Goal: Task Accomplishment & Management: Use online tool/utility

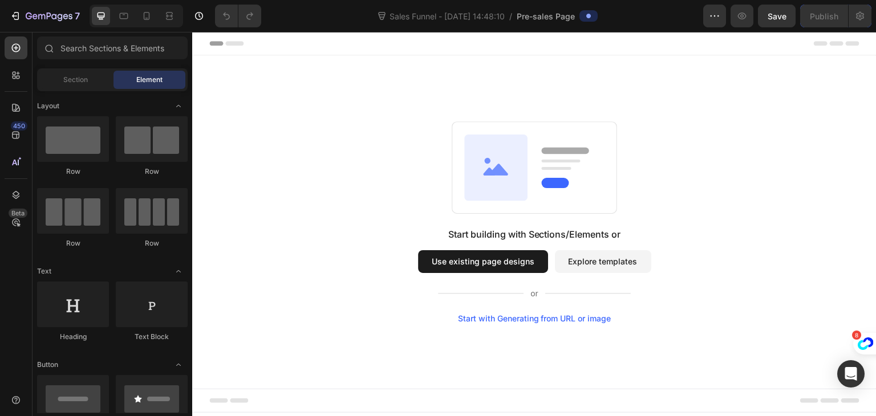
click at [498, 263] on button "Use existing page designs" at bounding box center [483, 261] width 130 height 23
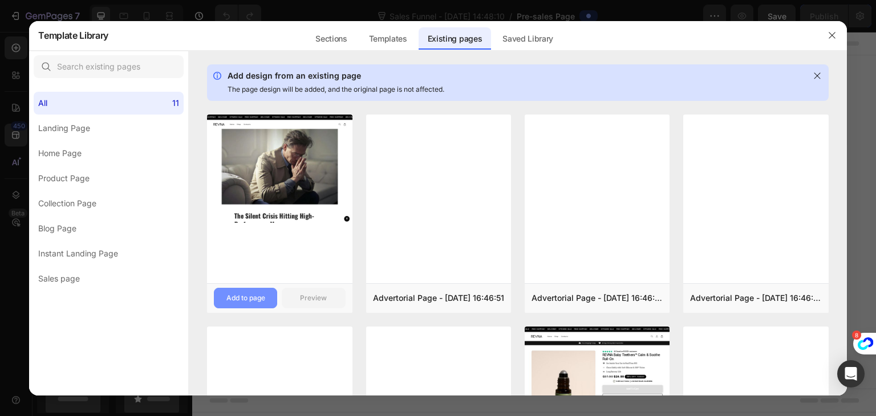
click at [228, 297] on div "Add to page" at bounding box center [245, 298] width 39 height 10
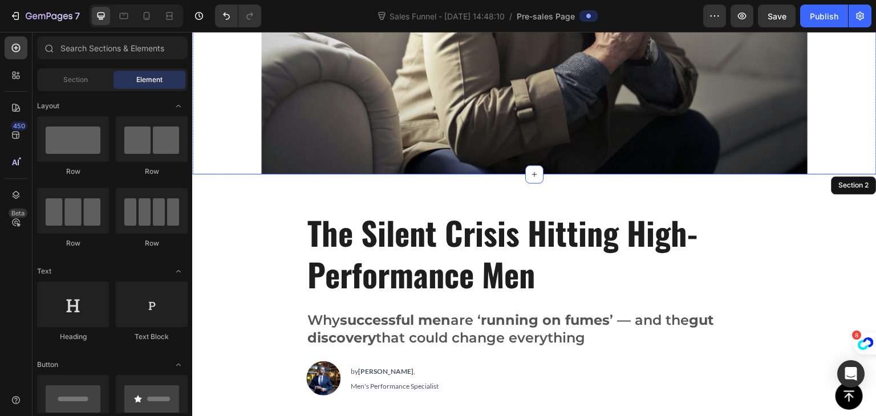
scroll to position [240, 0]
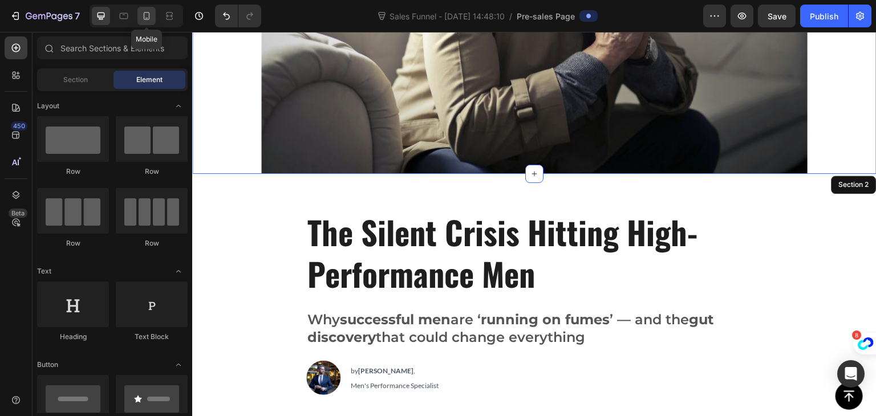
click at [146, 16] on icon at bounding box center [146, 15] width 11 height 11
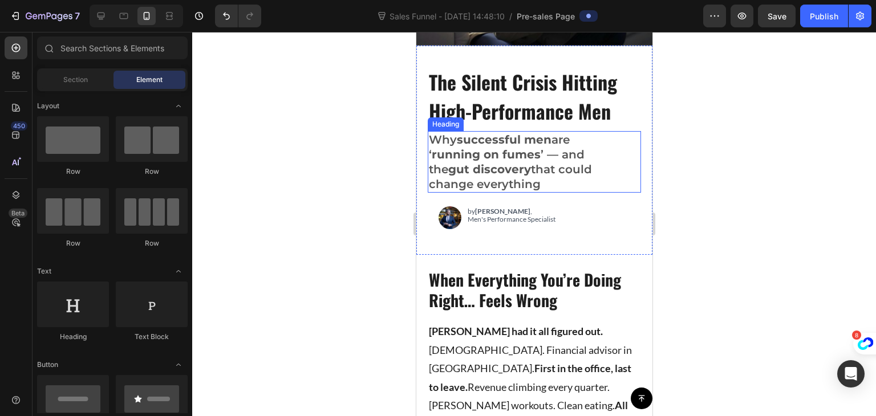
scroll to position [189, 0]
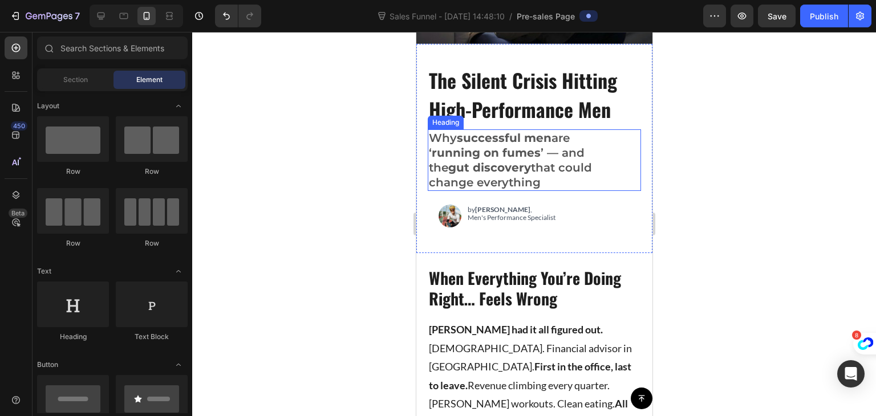
click at [537, 191] on h2 "Why successful men are ‘ running on fumes ’ — and the gut discovery that could …" at bounding box center [523, 160] width 192 height 62
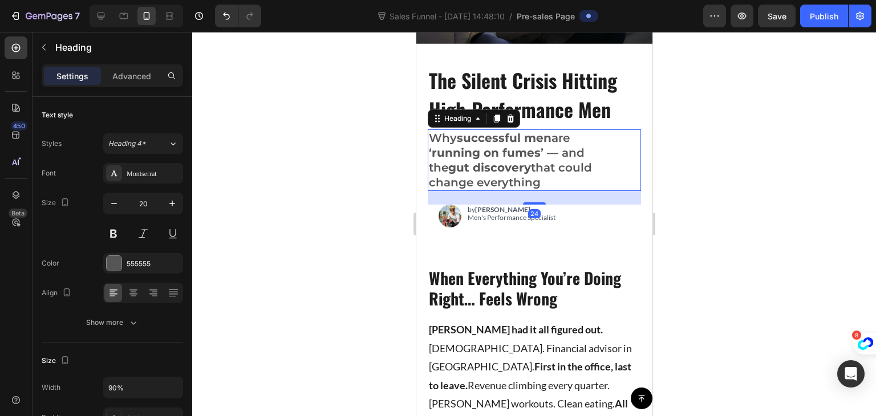
click at [537, 191] on h2 "Why successful men are ‘ running on fumes ’ — and the gut discovery that could …" at bounding box center [523, 160] width 192 height 62
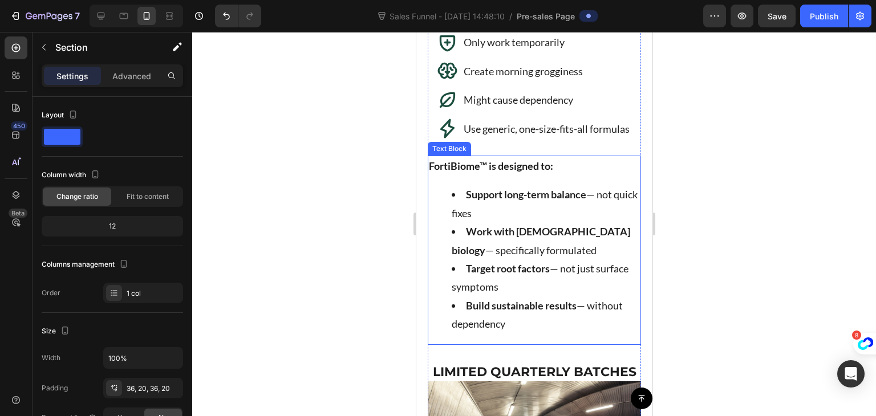
scroll to position [3875, 0]
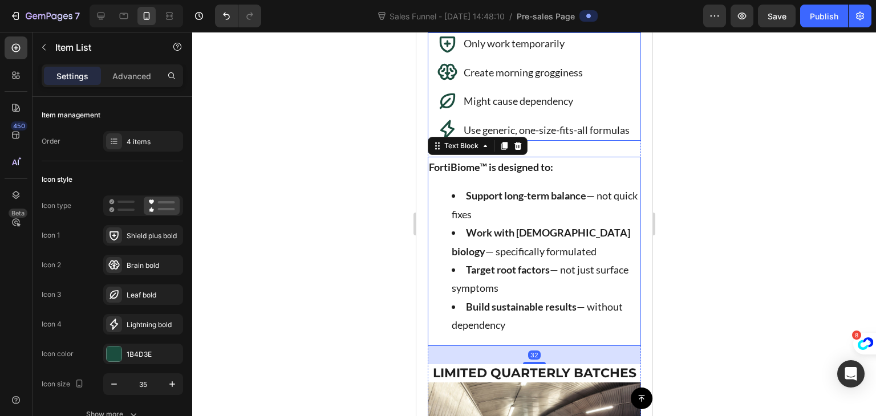
click at [463, 82] on p "Create morning grogginess" at bounding box center [546, 72] width 166 height 18
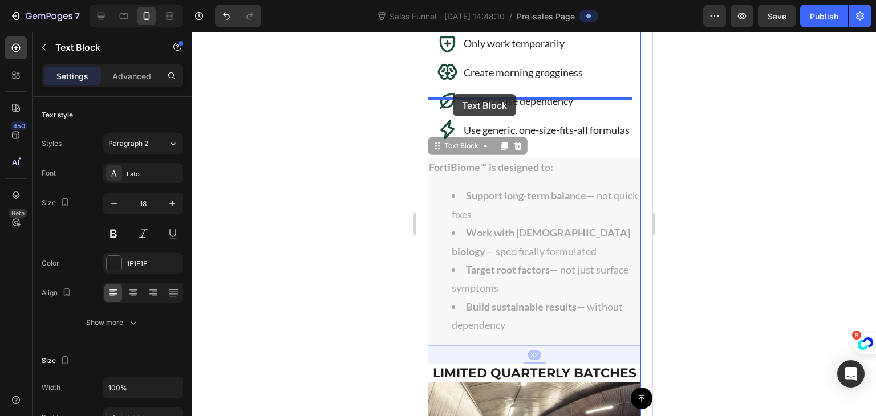
drag, startPoint x: 451, startPoint y: 274, endPoint x: 452, endPoint y: 94, distance: 180.3
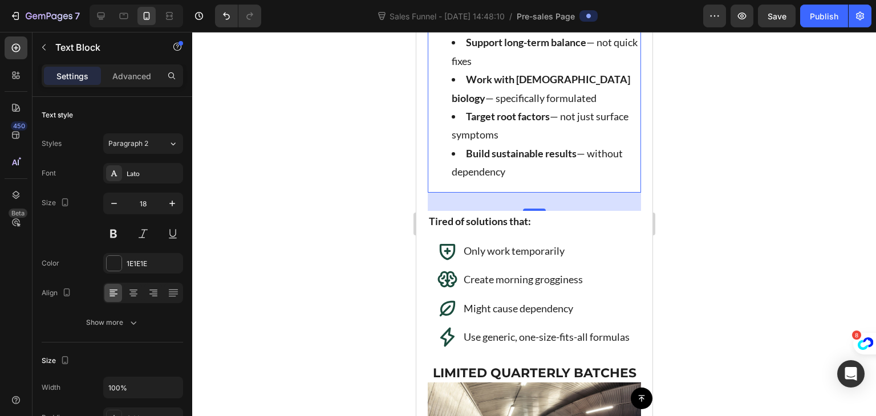
scroll to position [3951, 0]
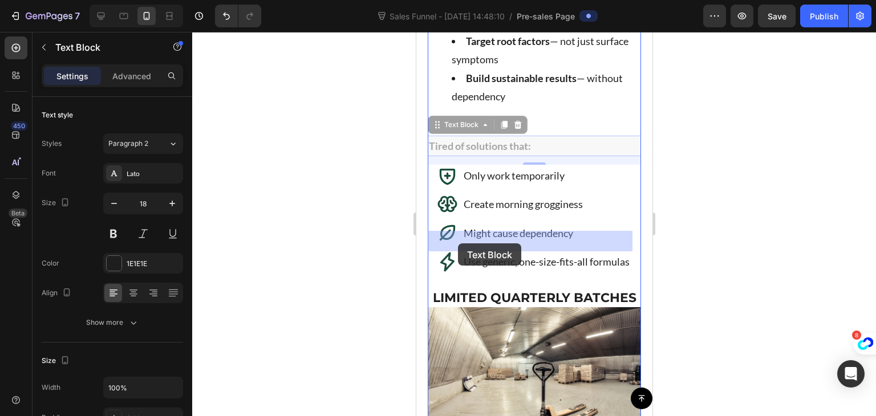
drag, startPoint x: 548, startPoint y: 245, endPoint x: 466, endPoint y: 245, distance: 81.6
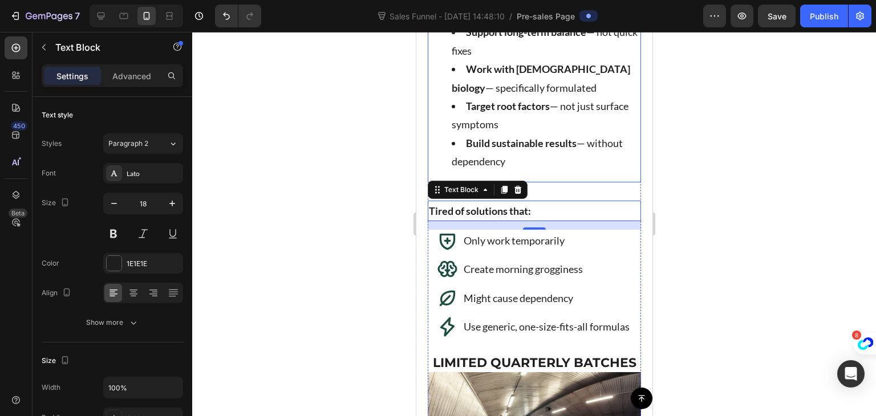
scroll to position [3885, 0]
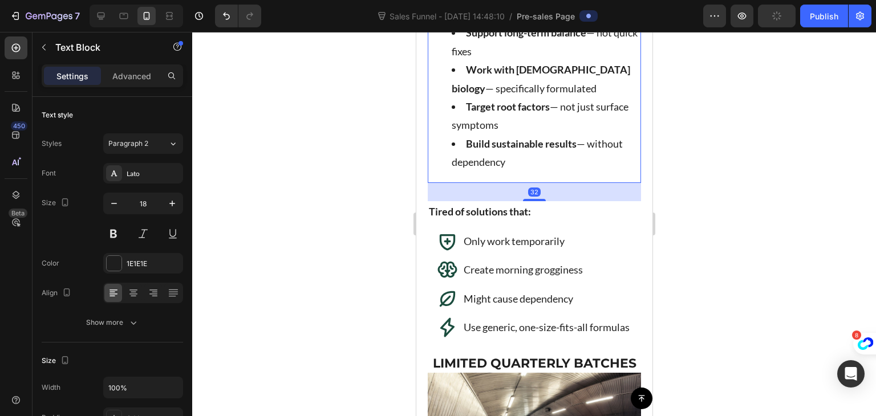
click at [558, 13] on p "FortiBiome™ is designed to:" at bounding box center [533, 4] width 211 height 18
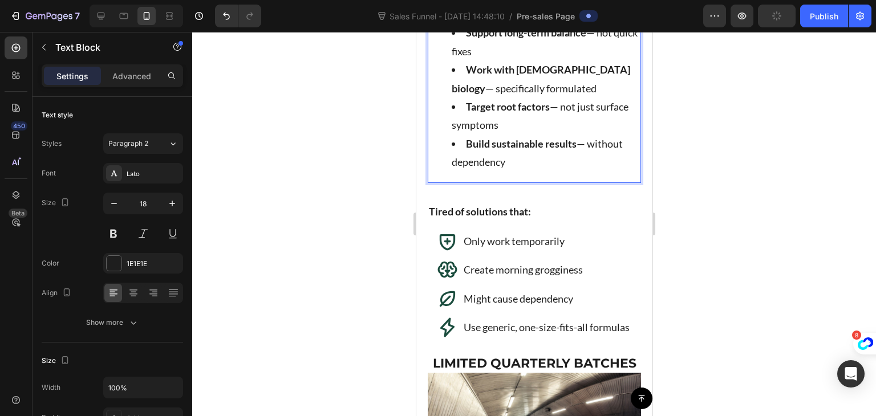
click at [558, 13] on p "FortiBiome™ is designed to:" at bounding box center [533, 4] width 211 height 18
drag, startPoint x: 558, startPoint y: 98, endPoint x: 427, endPoint y: 99, distance: 131.8
click at [427, 99] on div "FortiBiome™ is designed to: Support long-term balance — not quick fixes Work wi…" at bounding box center [533, 88] width 213 height 189
drag, startPoint x: 427, startPoint y: 99, endPoint x: 568, endPoint y: 102, distance: 141.5
click at [568, 102] on div "FortiBiome™ is designed to: Support long-term balance — not quick fixes Work wi…" at bounding box center [533, 88] width 213 height 189
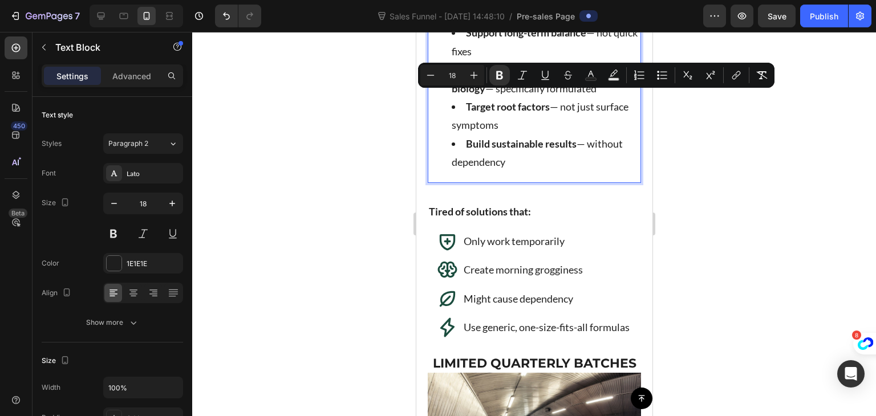
copy strong "FortiBiome™ is designed to:"
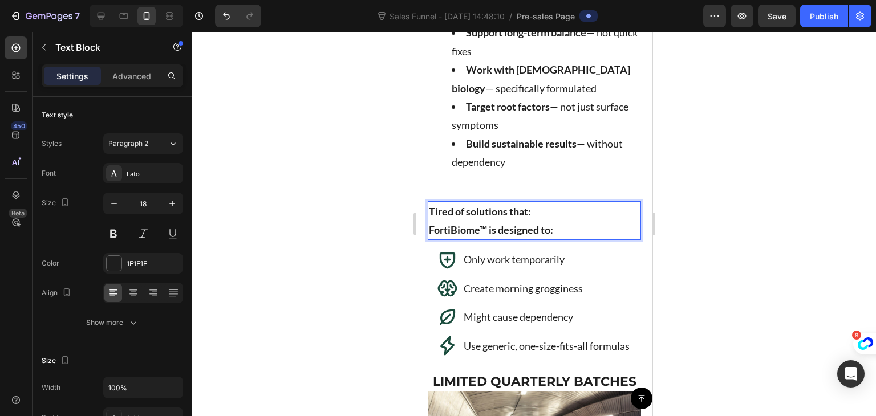
click at [543, 221] on p "Tired of solutions that:" at bounding box center [533, 211] width 211 height 18
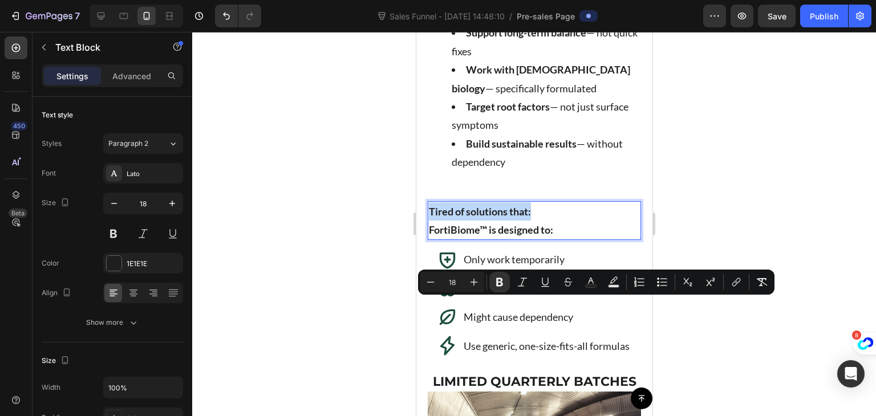
drag, startPoint x: 543, startPoint y: 308, endPoint x: 434, endPoint y: 313, distance: 109.1
click at [434, 221] on p "Tired of solutions that:" at bounding box center [533, 211] width 211 height 18
copy strong "Tired of solutions that:"
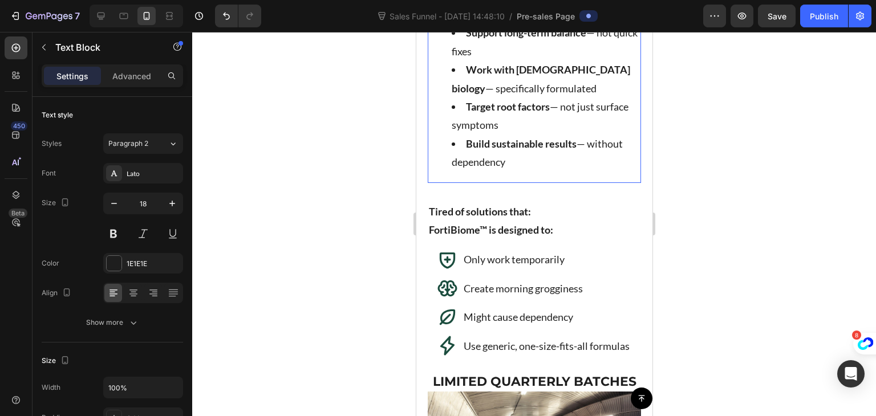
click at [499, 10] on strong "FortiBiome™ is designed to:" at bounding box center [490, 4] width 124 height 13
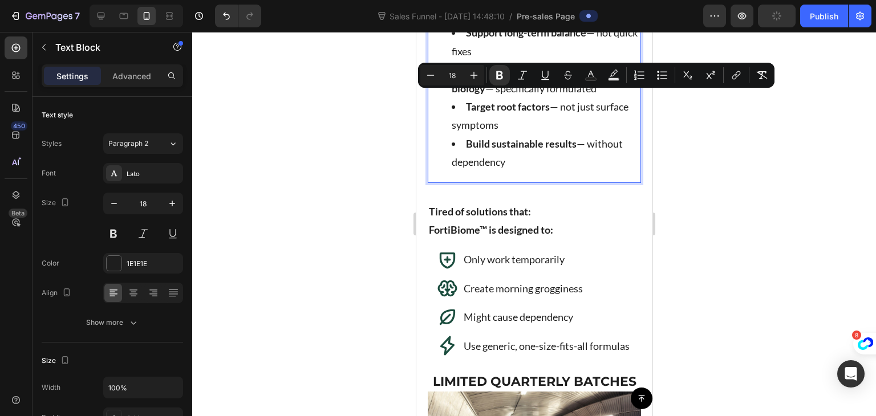
drag, startPoint x: 572, startPoint y: 95, endPoint x: 430, endPoint y: 104, distance: 142.3
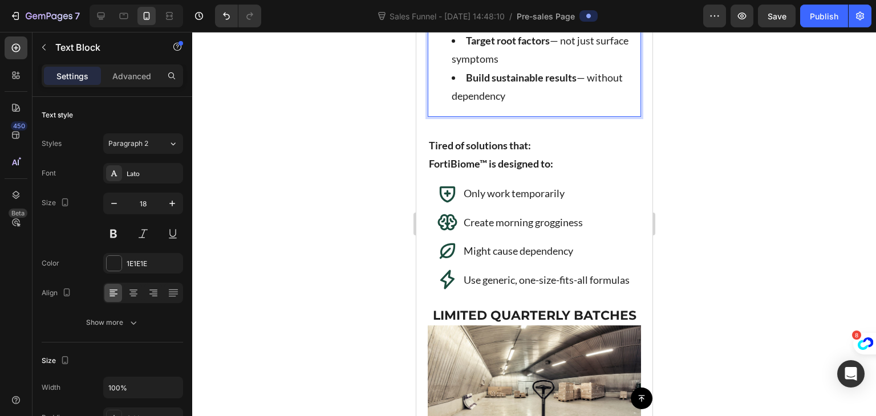
scroll to position [3953, 0]
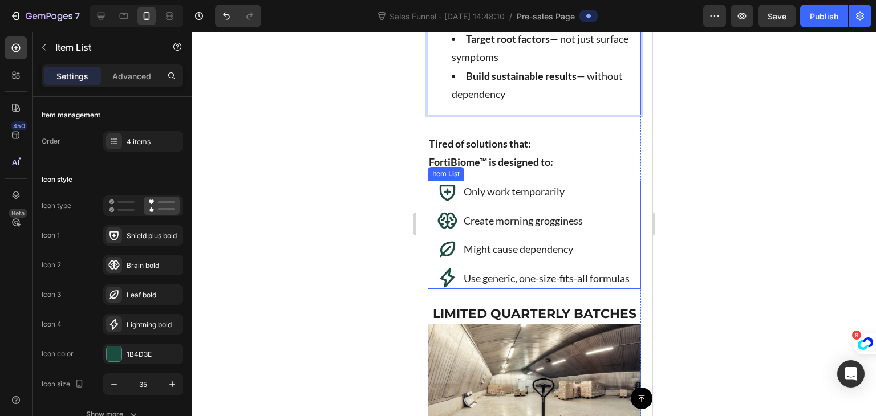
click at [511, 201] on p "Only work temporarily" at bounding box center [546, 192] width 166 height 18
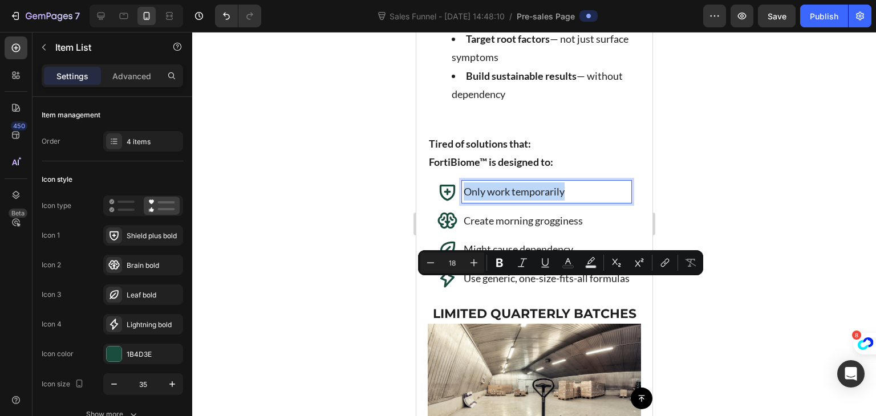
drag, startPoint x: 573, startPoint y: 287, endPoint x: 451, endPoint y: 286, distance: 122.1
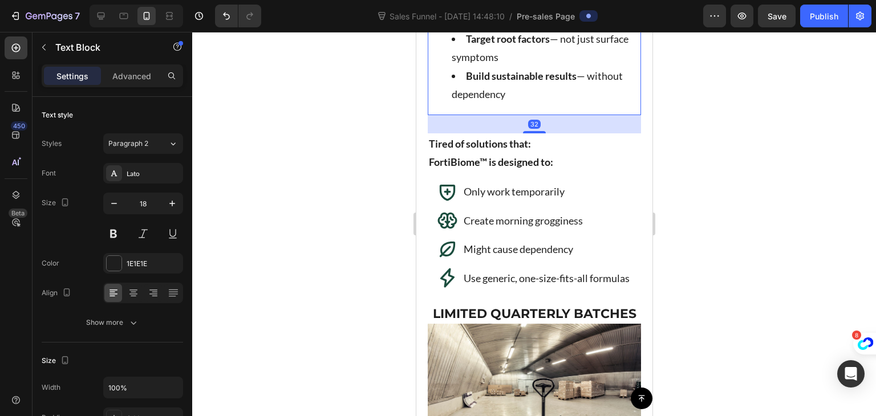
scroll to position [3946, 0]
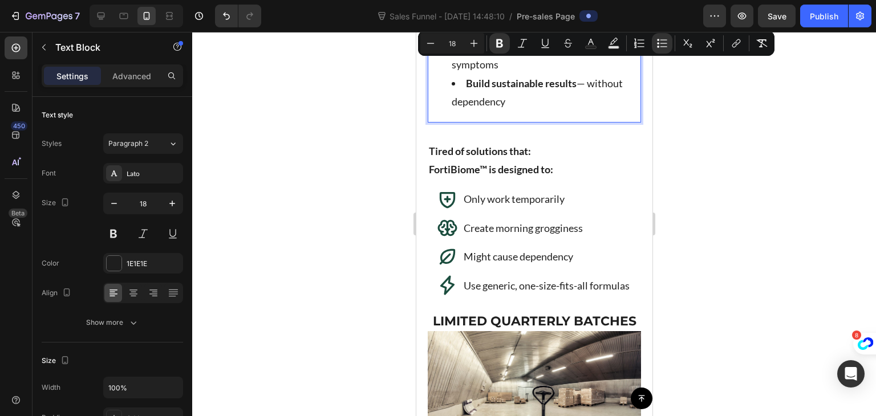
drag, startPoint x: 500, startPoint y: 87, endPoint x: 465, endPoint y: 62, distance: 42.4
copy li "Support long-term balance — not quick fixes"
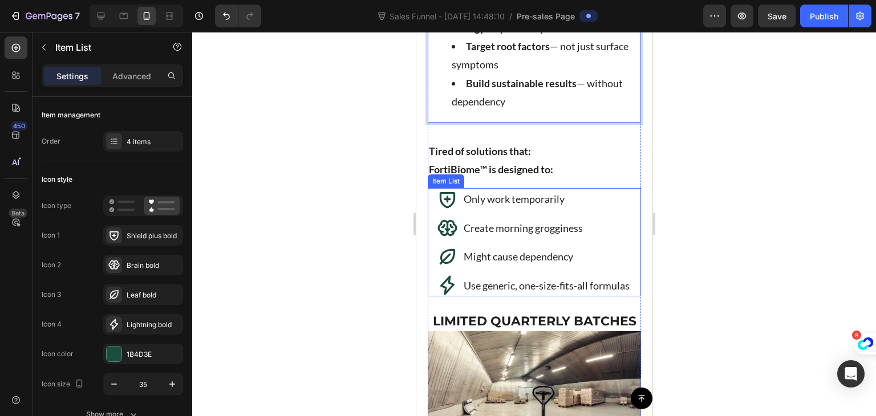
click at [503, 208] on p "Only work temporarily" at bounding box center [546, 199] width 166 height 18
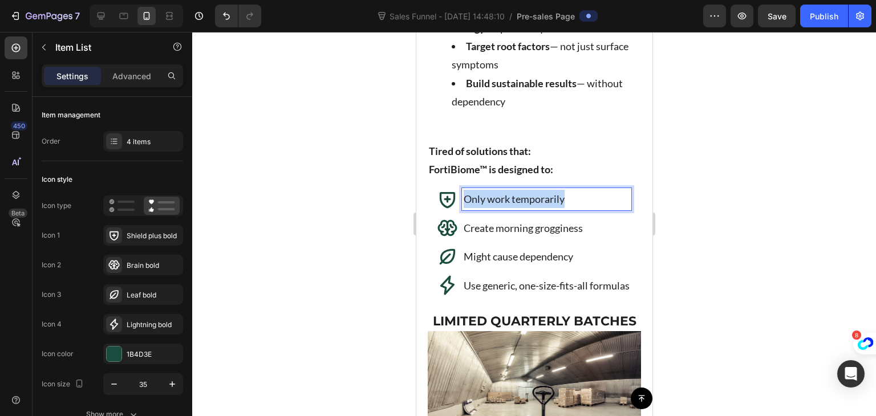
drag, startPoint x: 580, startPoint y: 291, endPoint x: 444, endPoint y: 298, distance: 136.5
click at [444, 210] on div "Only work temporarily" at bounding box center [534, 199] width 194 height 22
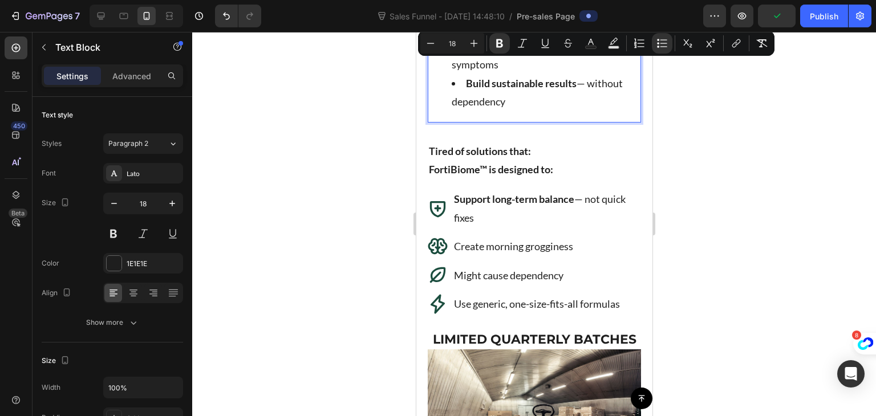
drag, startPoint x: 498, startPoint y: 86, endPoint x: 463, endPoint y: 60, distance: 43.6
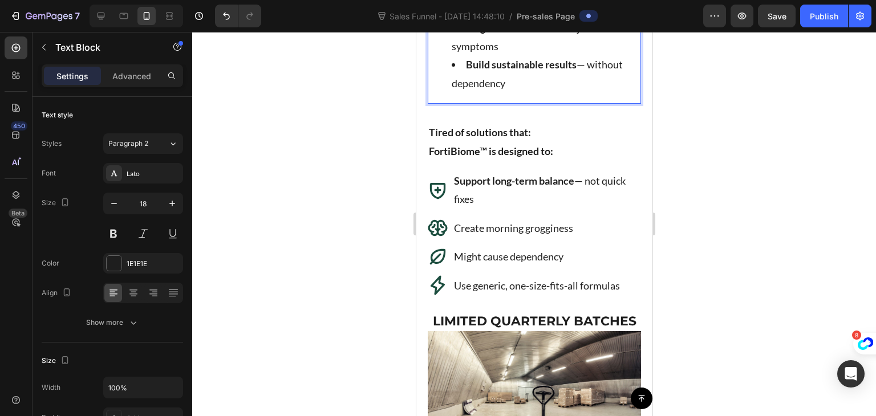
drag, startPoint x: 463, startPoint y: 60, endPoint x: 567, endPoint y: 62, distance: 103.8
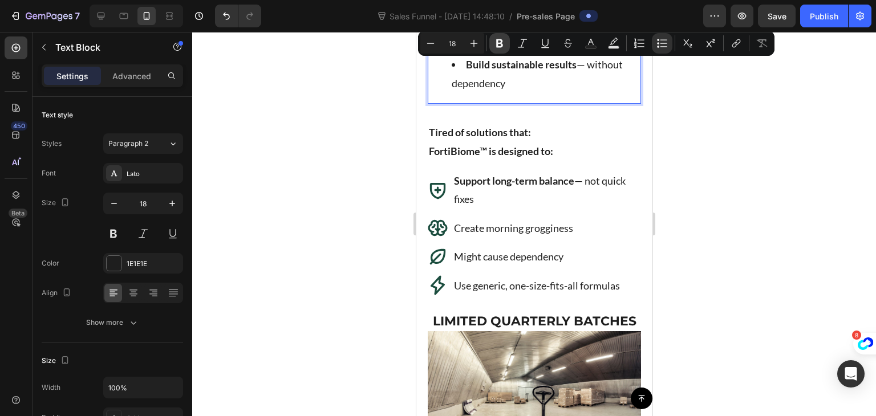
click at [504, 46] on icon "Editor contextual toolbar" at bounding box center [499, 43] width 11 height 11
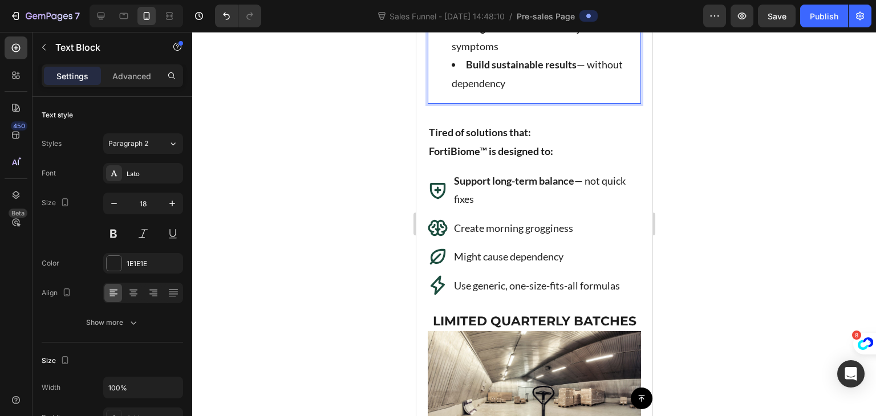
click at [471, 15] on strong "Work with [DEMOGRAPHIC_DATA] biology" at bounding box center [540, 0] width 179 height 31
drag, startPoint x: 468, startPoint y: 85, endPoint x: 561, endPoint y: 108, distance: 95.3
click at [561, 19] on li "Work with [DEMOGRAPHIC_DATA] biology — specifically formulated" at bounding box center [545, 0] width 188 height 37
copy li "Work with [DEMOGRAPHIC_DATA] biology — specifically formulated"
click at [467, 237] on p "Create morning grogginess" at bounding box center [545, 228] width 185 height 18
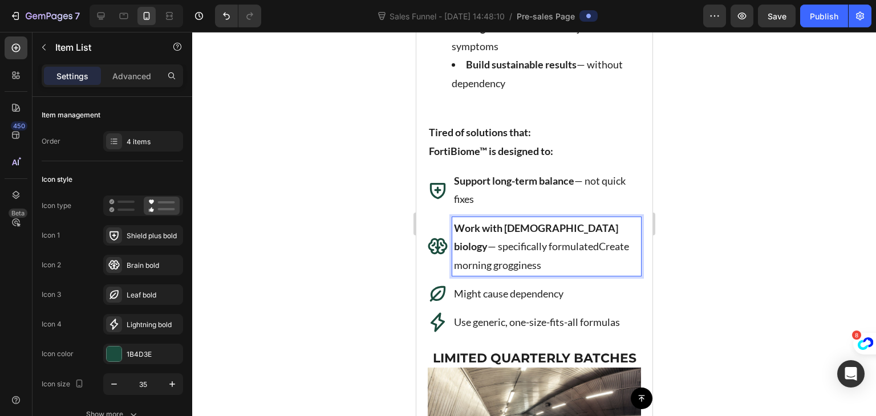
drag, startPoint x: 505, startPoint y: 344, endPoint x: 632, endPoint y: 342, distance: 127.2
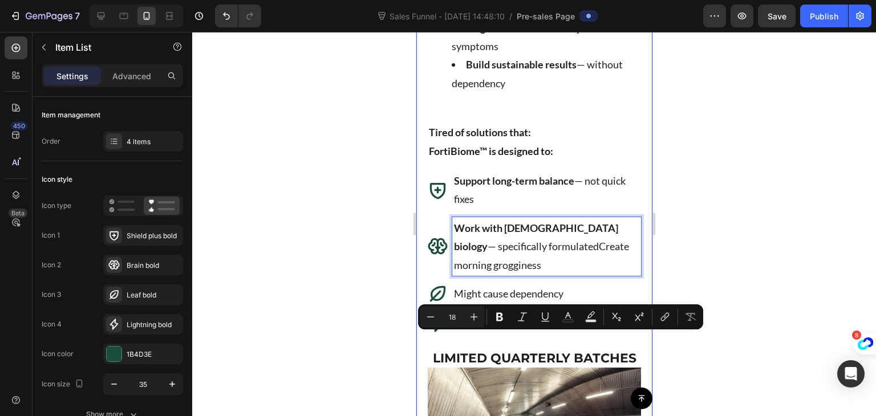
copy p "Create morning grogginess"
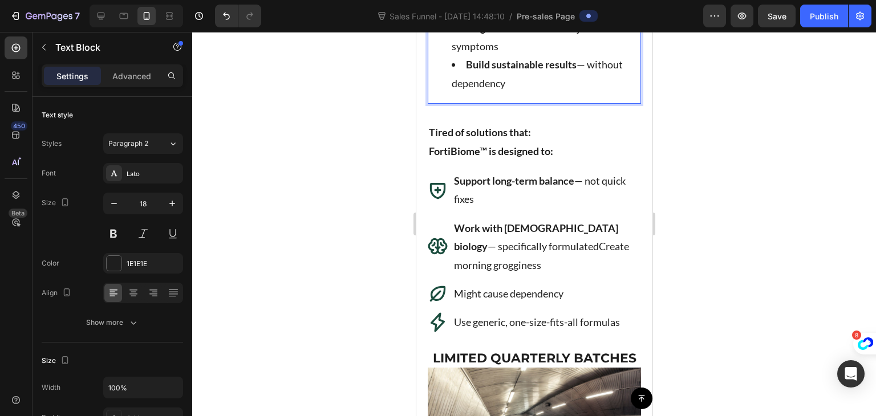
click at [560, 19] on li "Work with [DEMOGRAPHIC_DATA] biology — specifically formulated" at bounding box center [545, 0] width 188 height 37
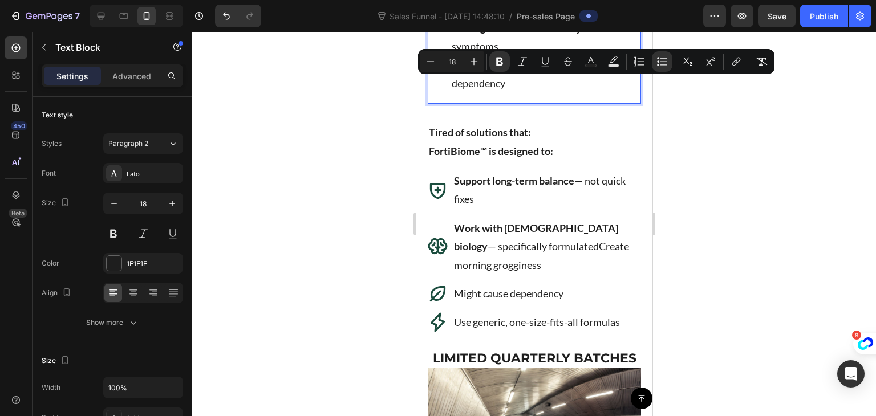
drag, startPoint x: 560, startPoint y: 107, endPoint x: 471, endPoint y: 85, distance: 92.1
click at [471, 19] on li "Work with [DEMOGRAPHIC_DATA] biology — specifically formulated" at bounding box center [545, 0] width 188 height 37
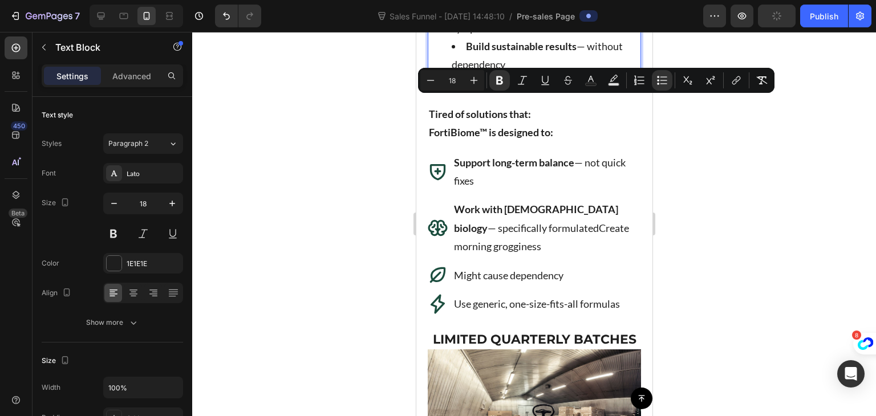
drag, startPoint x: 464, startPoint y: 103, endPoint x: 552, endPoint y: 128, distance: 91.9
click at [552, 37] on li "Target root factors — not just surface symptoms" at bounding box center [545, 18] width 188 height 37
copy li "Target root factors — not just surface symptoms"
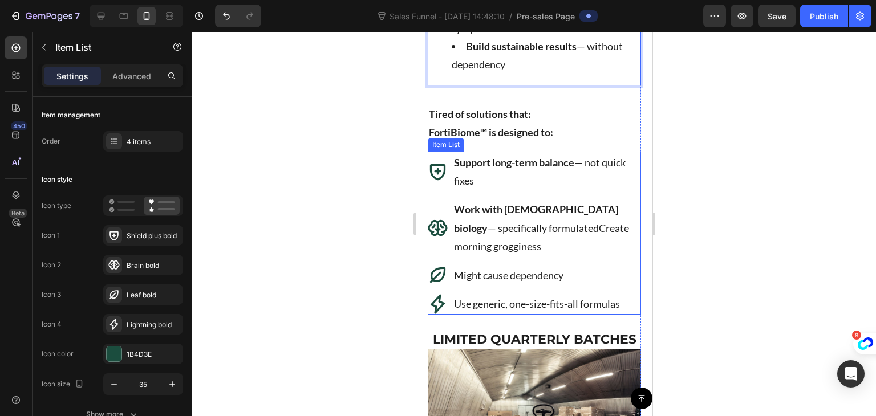
click at [493, 285] on p "Might cause dependency" at bounding box center [545, 275] width 185 height 18
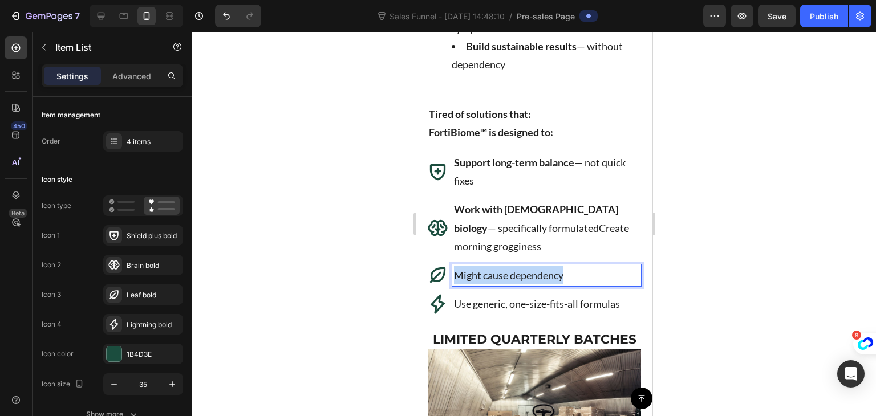
drag, startPoint x: 578, startPoint y: 350, endPoint x: 452, endPoint y: 352, distance: 126.7
click at [452, 286] on div "Might cause dependency" at bounding box center [546, 276] width 189 height 22
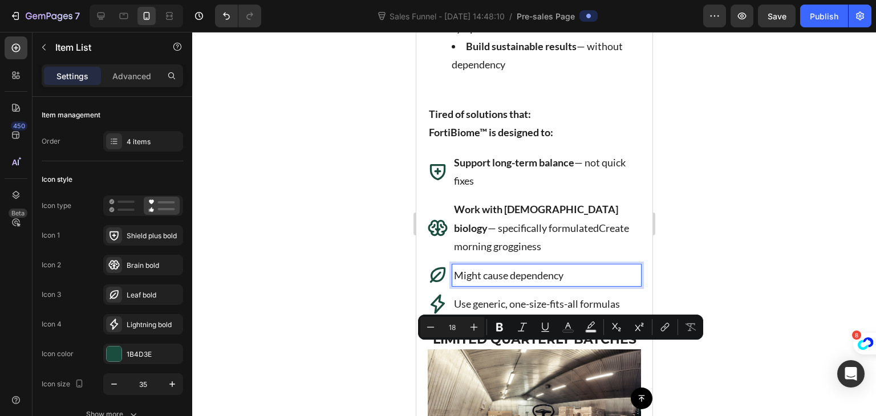
copy p "— not just surface sy"
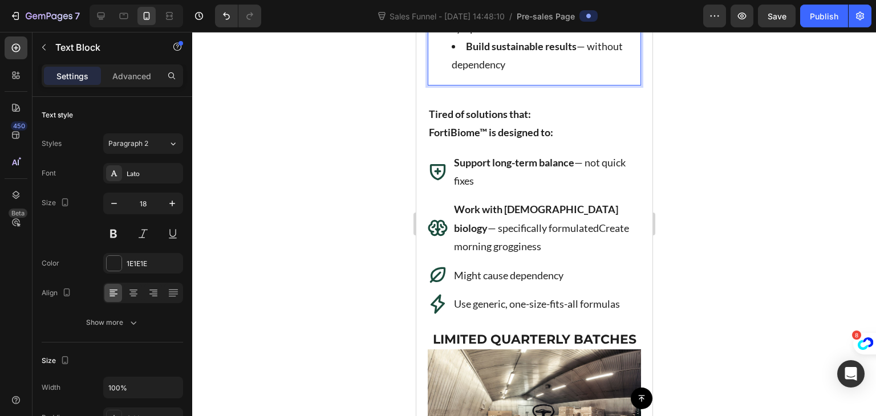
click at [541, 37] on li "Target root factors — not just surface symptoms" at bounding box center [545, 18] width 188 height 37
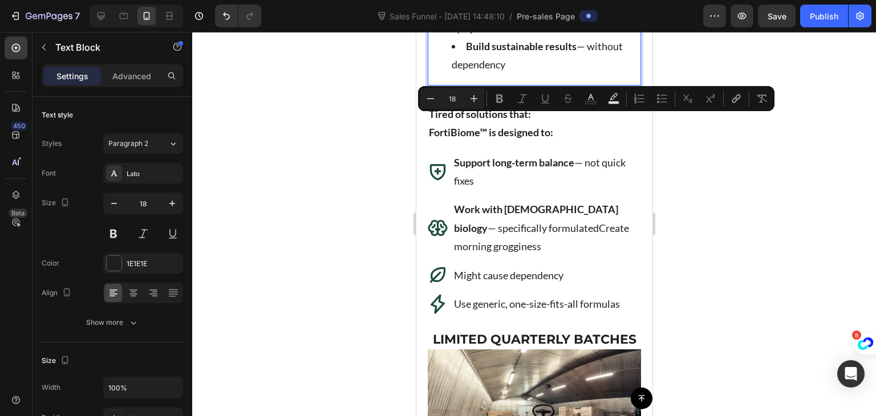
click at [541, 37] on li "Target root factors — not just surface symptoms" at bounding box center [545, 18] width 188 height 37
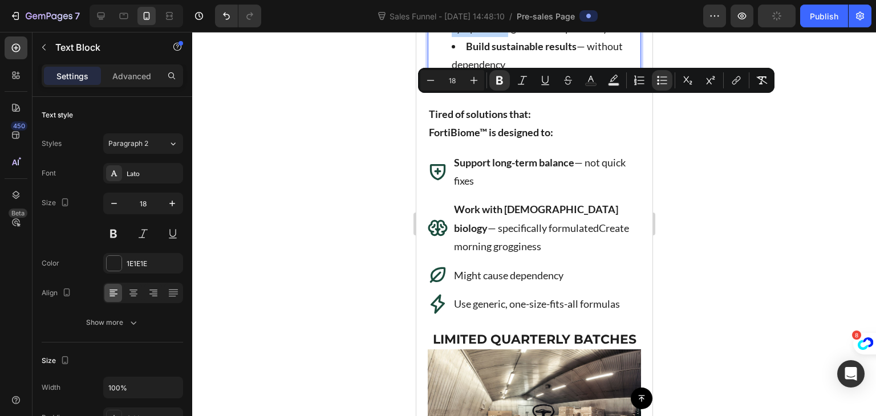
drag, startPoint x: 532, startPoint y: 123, endPoint x: 464, endPoint y: 100, distance: 72.2
click at [464, 37] on li "Target root factors — not just surface symptomsMight cause dependency" at bounding box center [545, 18] width 188 height 37
copy li "Target root factors — not just surface symptoms"
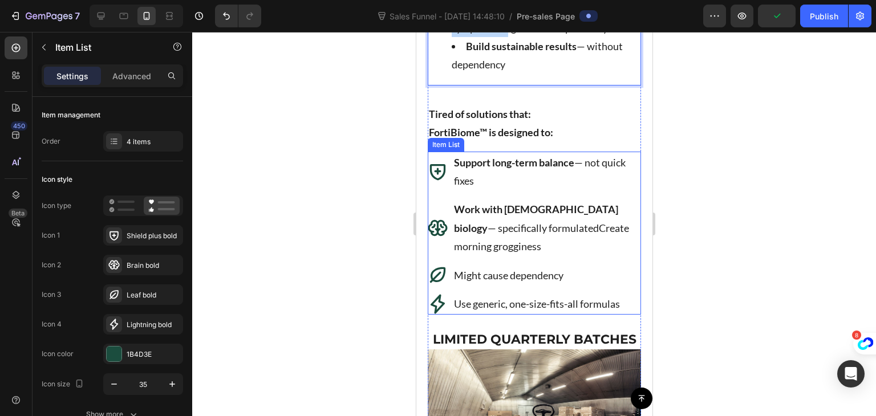
click at [480, 285] on p "Might cause dependency" at bounding box center [545, 275] width 185 height 18
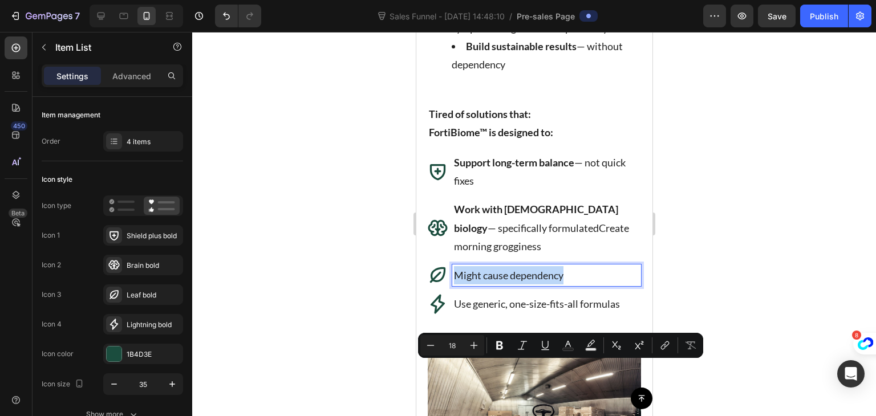
drag, startPoint x: 566, startPoint y: 372, endPoint x: 426, endPoint y: 375, distance: 140.9
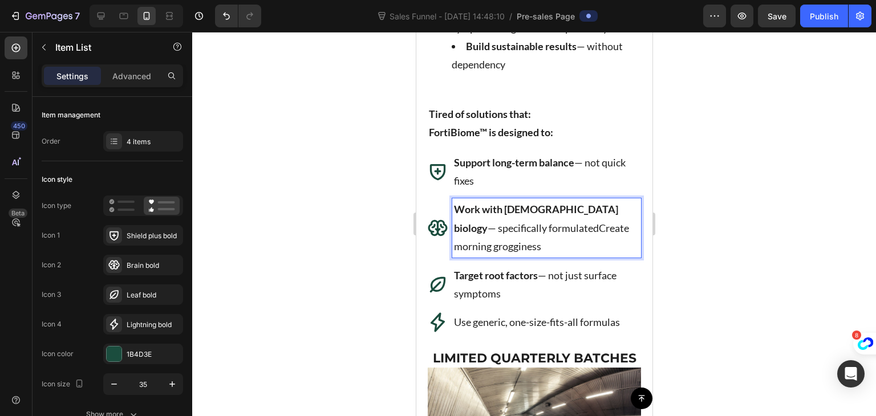
click at [512, 256] on p "Work with [DEMOGRAPHIC_DATA] biology — specifically formulatedCreate morning gr…" at bounding box center [545, 227] width 185 height 55
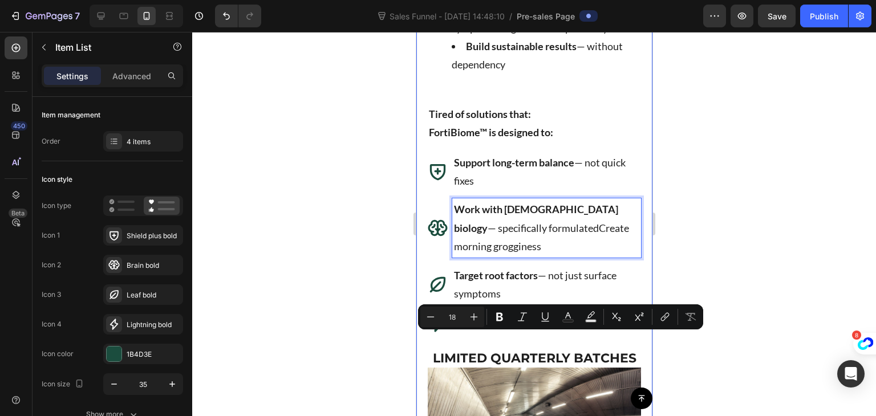
drag, startPoint x: 505, startPoint y: 342, endPoint x: 634, endPoint y: 343, distance: 128.9
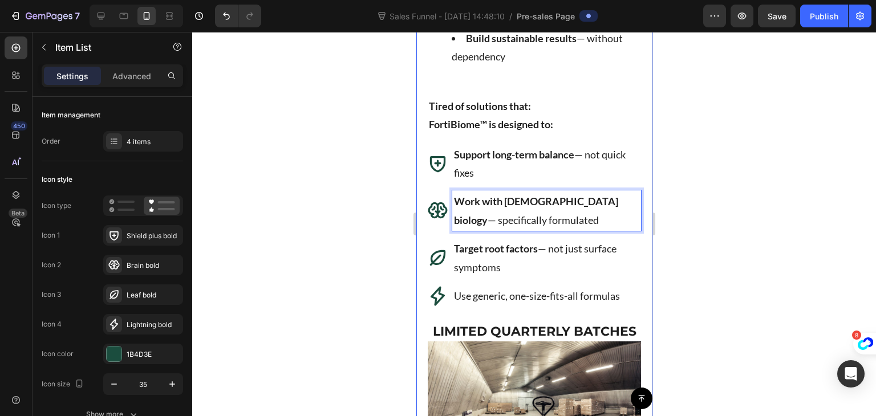
scroll to position [3920, 0]
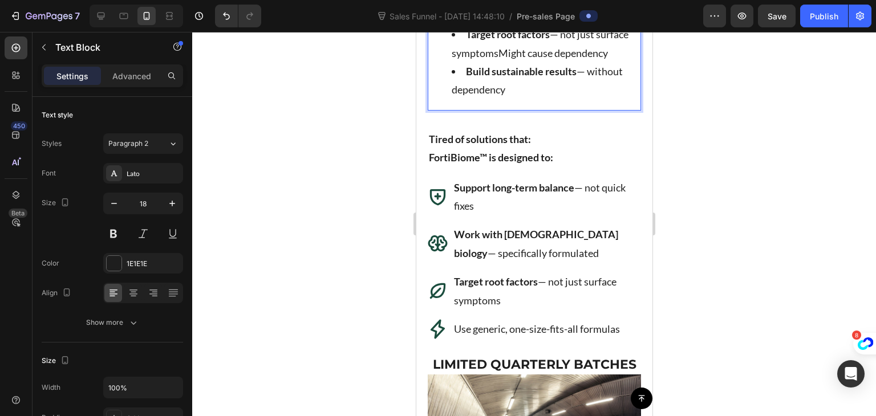
click at [532, 62] on li "Target root factors — not just surface symptomsMight cause dependency" at bounding box center [545, 43] width 188 height 37
drag, startPoint x: 531, startPoint y: 148, endPoint x: 464, endPoint y: 124, distance: 71.3
click at [464, 62] on li "Target root factors — not just surface symptomsMight cause dependency" at bounding box center [545, 43] width 188 height 37
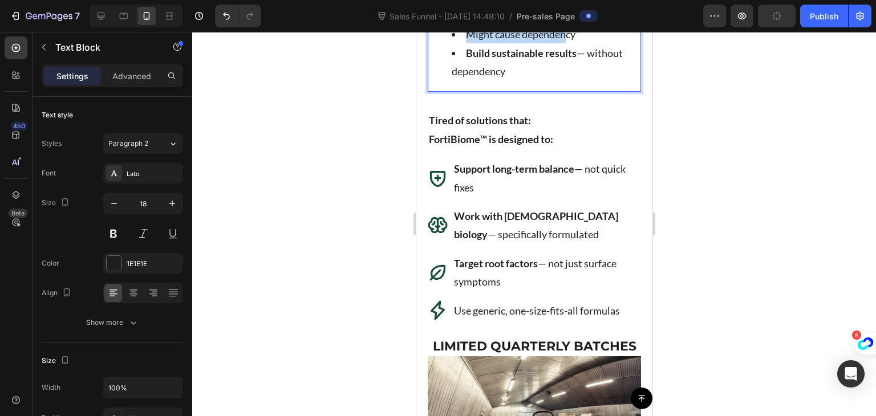
drag, startPoint x: 464, startPoint y: 124, endPoint x: 567, endPoint y: 123, distance: 103.3
click at [567, 43] on li "Might cause dependency" at bounding box center [545, 34] width 188 height 18
click at [581, 43] on li "Might cause dependency" at bounding box center [545, 34] width 188 height 18
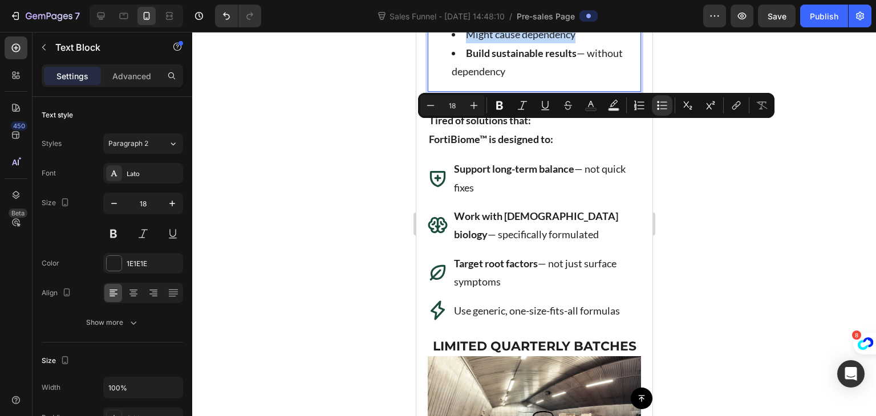
drag, startPoint x: 581, startPoint y: 129, endPoint x: 467, endPoint y: 129, distance: 114.7
click at [467, 43] on li "Might cause dependency" at bounding box center [545, 34] width 188 height 18
click at [498, 112] on button "Bold" at bounding box center [499, 105] width 21 height 21
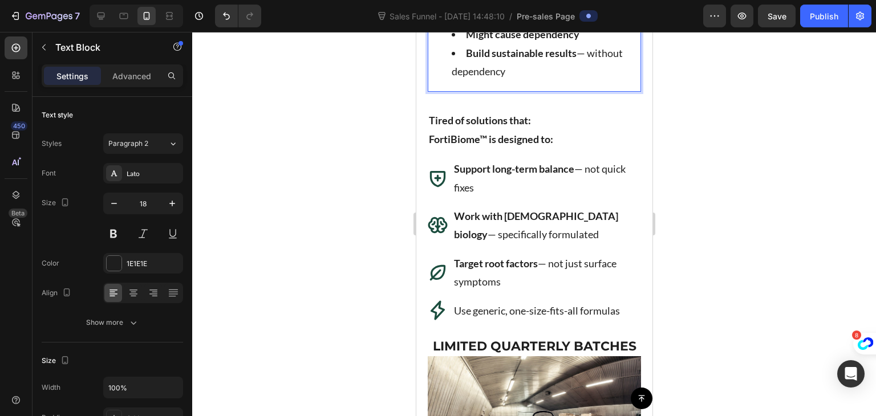
click at [472, 59] on strong "Build sustainable results" at bounding box center [520, 53] width 111 height 13
drag, startPoint x: 465, startPoint y: 147, endPoint x: 524, endPoint y: 169, distance: 63.0
copy li "Build sustainable results — without dependency"
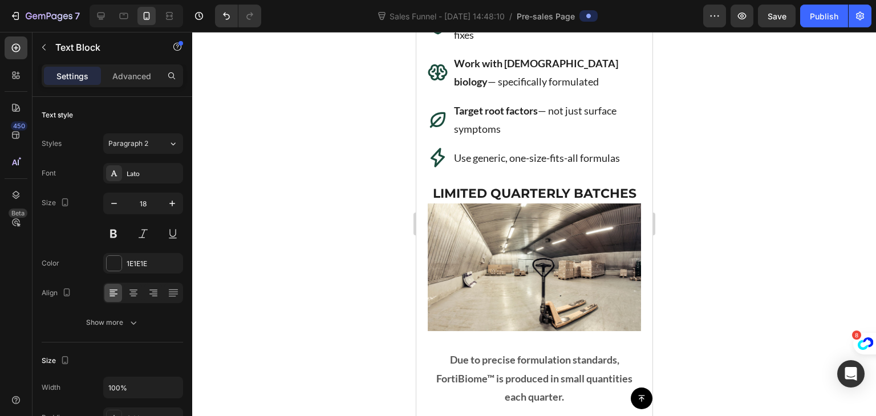
scroll to position [4075, 0]
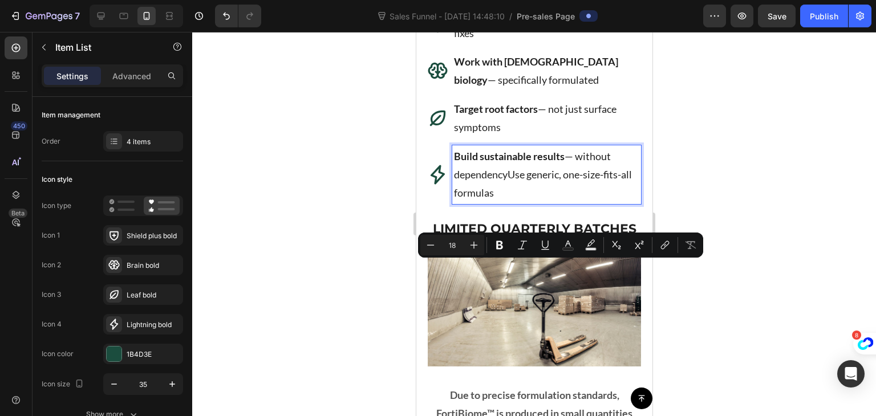
drag, startPoint x: 509, startPoint y: 268, endPoint x: 536, endPoint y: 289, distance: 34.0
click at [536, 202] on p "Build sustainable results — without dependencyUse generic, one-size-fits-all fo…" at bounding box center [545, 174] width 185 height 55
copy p "Use generic, one-size-fits-all formulas"
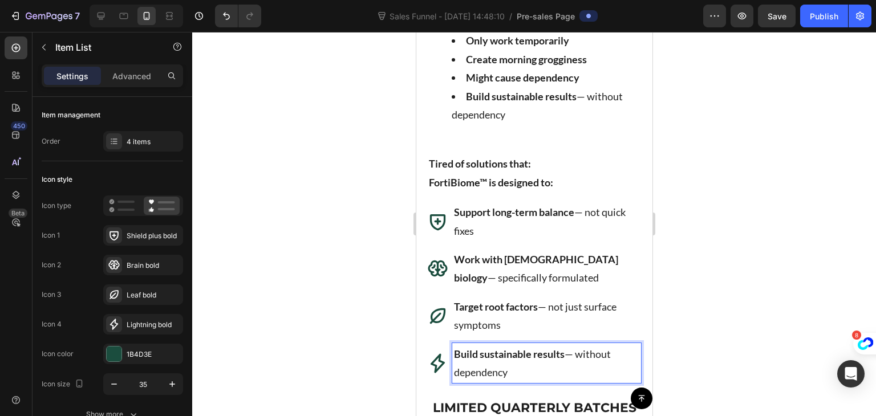
scroll to position [3875, 0]
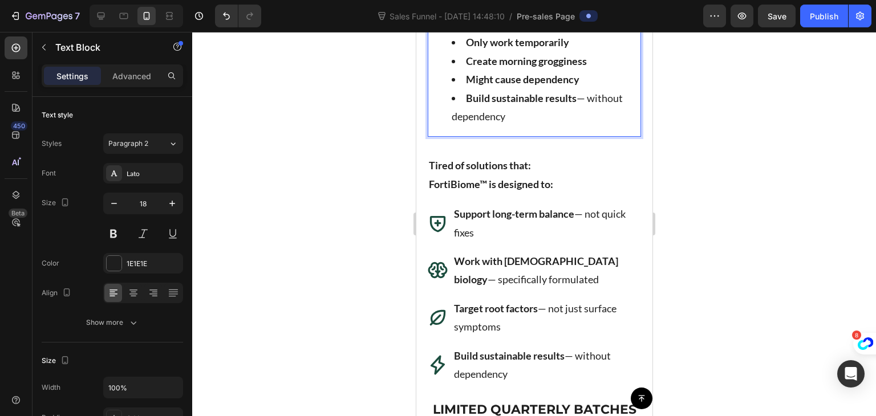
drag, startPoint x: 464, startPoint y: 193, endPoint x: 514, endPoint y: 214, distance: 54.2
click at [514, 126] on li "Build sustainable results — without dependency" at bounding box center [545, 107] width 188 height 37
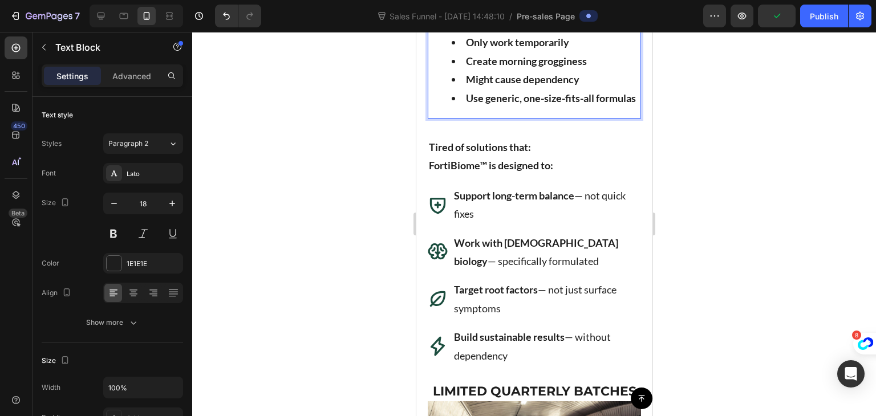
click at [447, 107] on ul "Only work temporarily Create morning grogginess Might cause dependency Use gene…" at bounding box center [533, 70] width 211 height 74
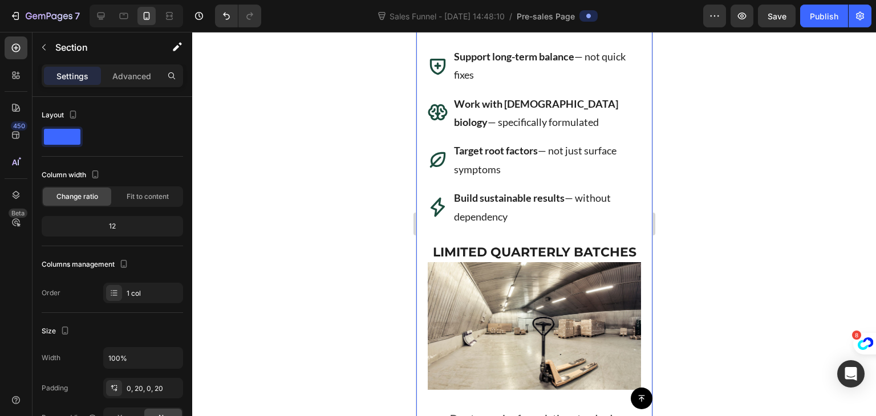
scroll to position [4017, 0]
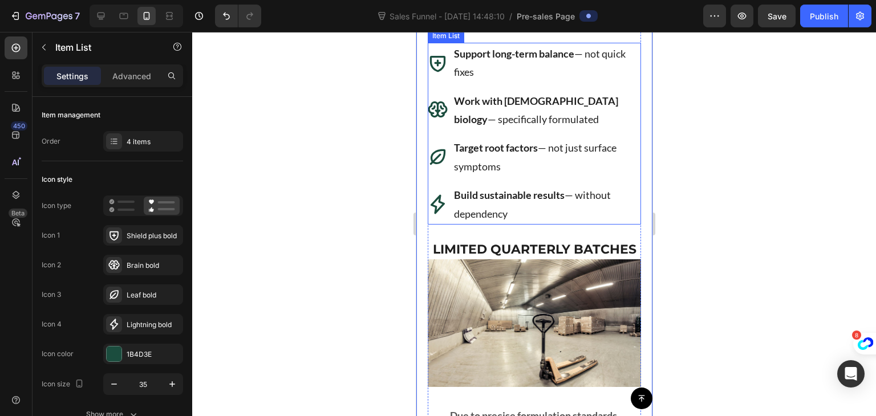
click at [440, 167] on icon at bounding box center [437, 157] width 20 height 20
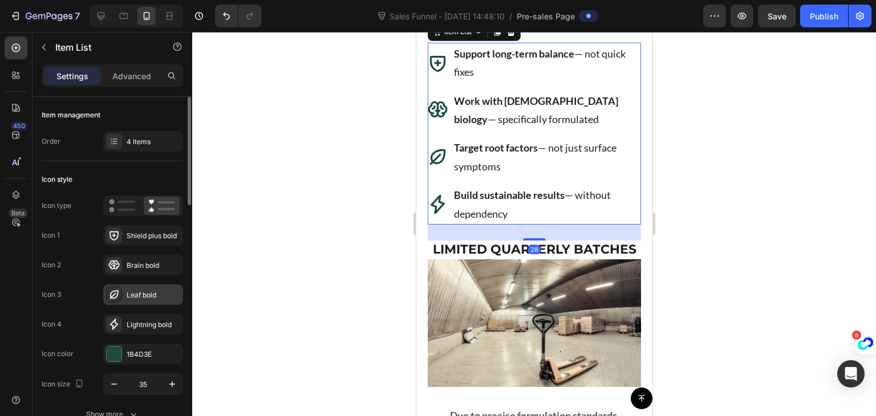
click at [132, 295] on div "Leaf bold" at bounding box center [154, 295] width 54 height 10
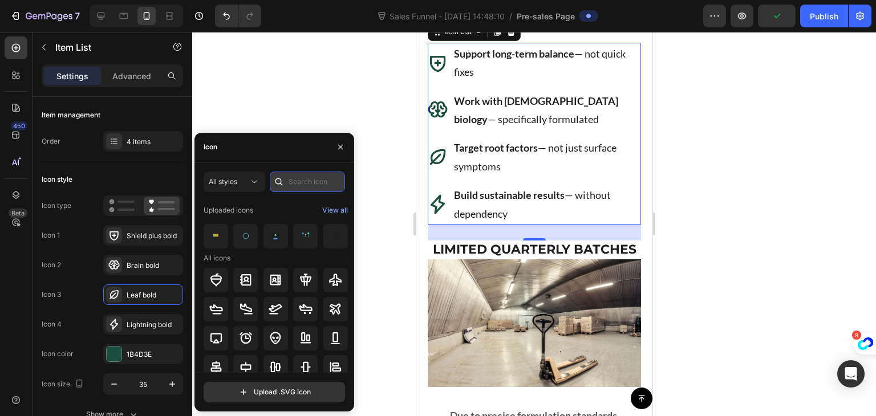
click at [293, 176] on input "text" at bounding box center [307, 182] width 75 height 21
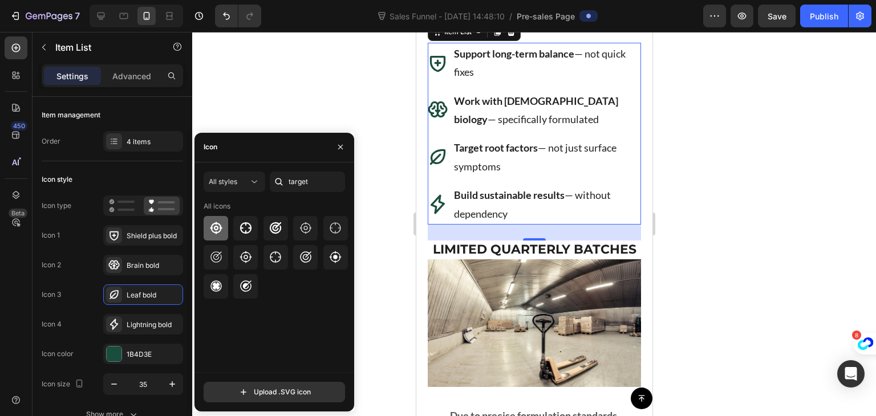
click at [217, 229] on icon at bounding box center [216, 228] width 14 height 14
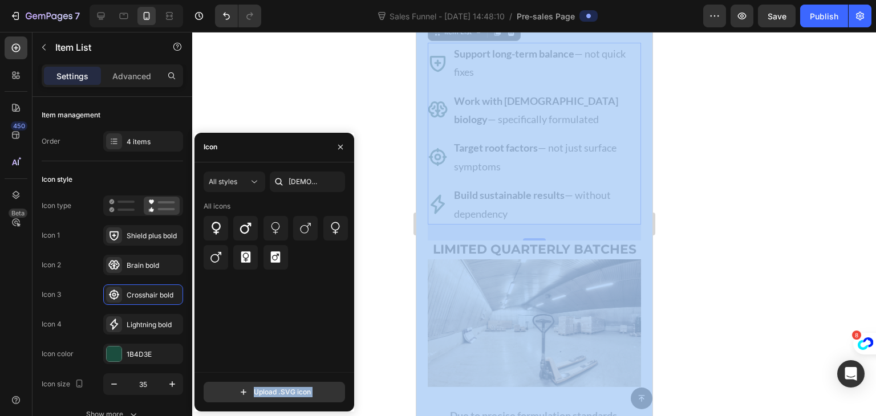
drag, startPoint x: 636, startPoint y: 263, endPoint x: 438, endPoint y: 217, distance: 203.3
click at [245, 214] on div "All icons" at bounding box center [276, 225] width 145 height 49
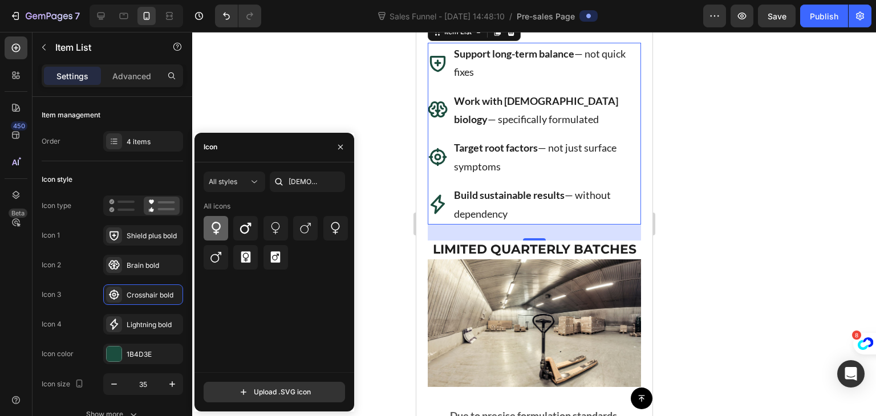
click at [210, 231] on icon at bounding box center [216, 228] width 14 height 14
type input "target"
click at [214, 226] on icon at bounding box center [216, 228] width 14 height 14
click at [219, 297] on div at bounding box center [216, 286] width 25 height 25
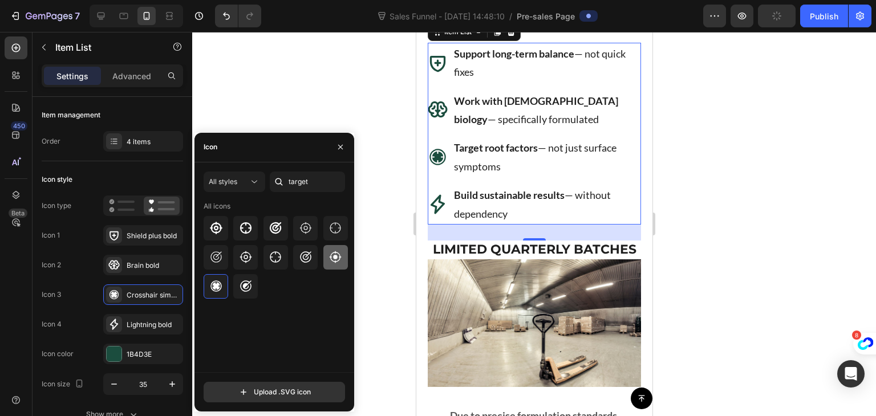
click at [337, 250] on icon at bounding box center [336, 257] width 14 height 14
click at [223, 226] on div at bounding box center [216, 228] width 25 height 25
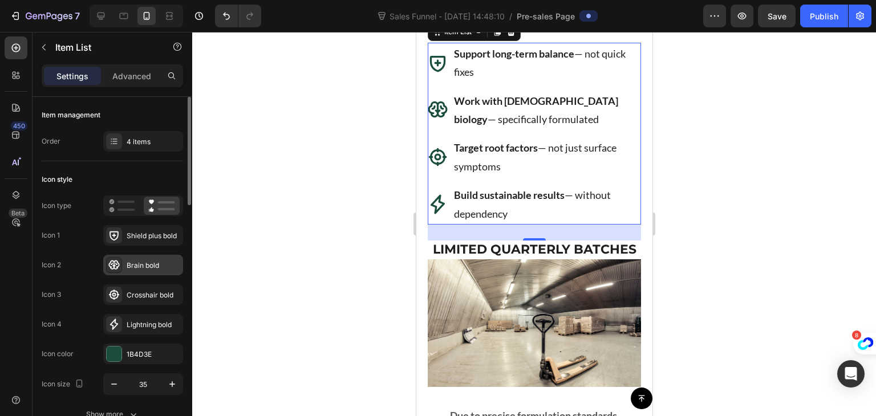
click at [134, 274] on div "Brain bold" at bounding box center [143, 265] width 80 height 21
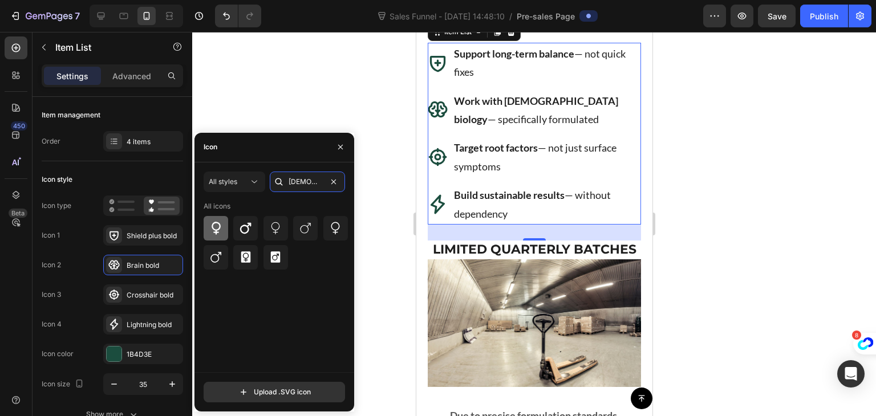
type input "[DEMOGRAPHIC_DATA]"
click at [218, 226] on icon at bounding box center [216, 228] width 14 height 14
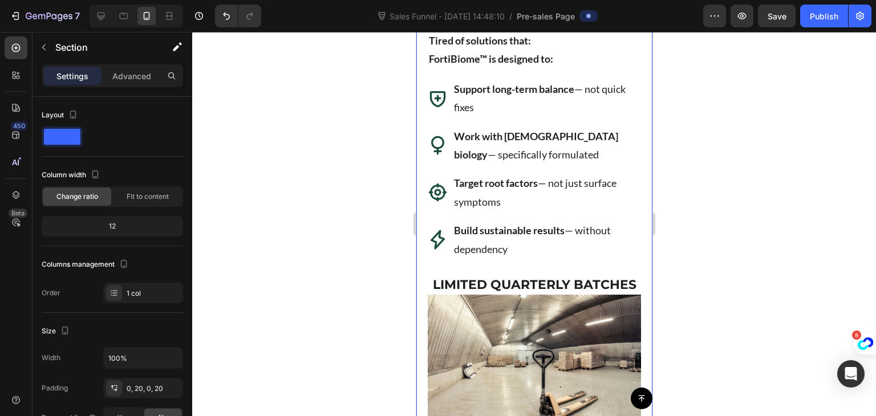
scroll to position [3981, 0]
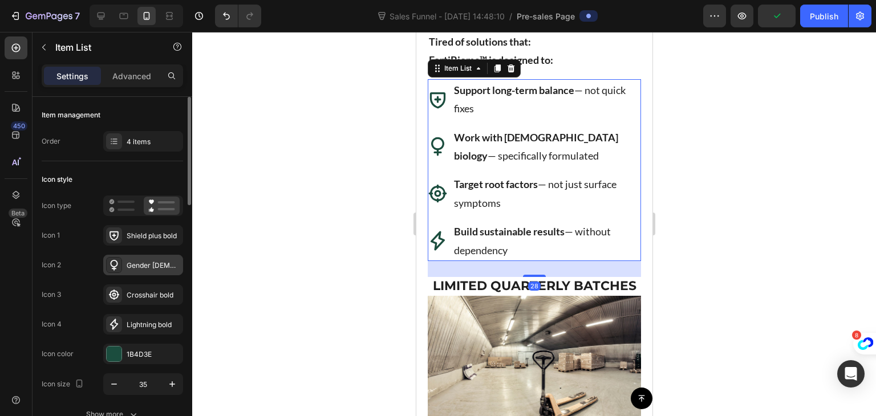
click at [136, 265] on div "Gender [DEMOGRAPHIC_DATA] bold" at bounding box center [154, 266] width 54 height 10
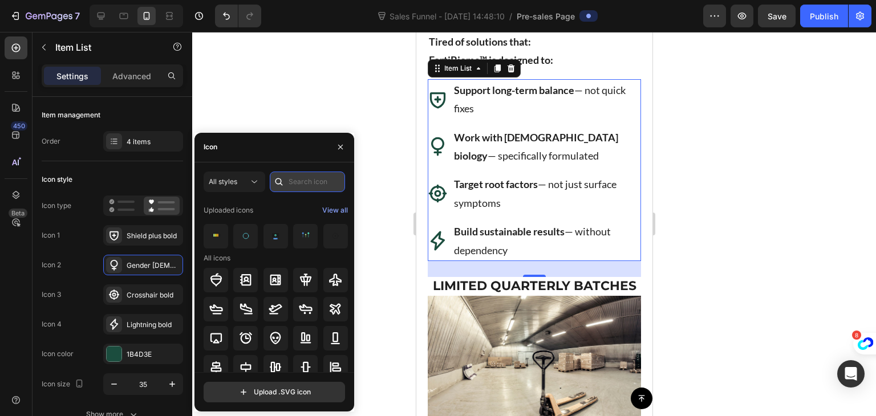
click at [288, 185] on input "text" at bounding box center [307, 182] width 75 height 21
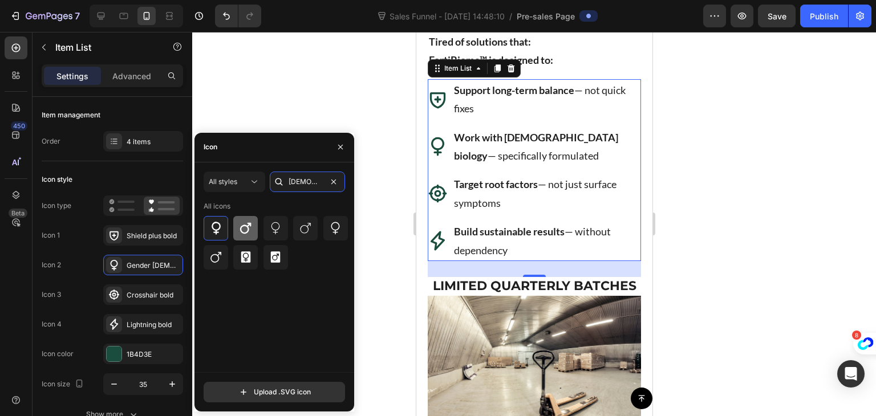
type input "[DEMOGRAPHIC_DATA]"
click at [249, 229] on icon at bounding box center [245, 228] width 11 height 11
click at [313, 179] on input "[DEMOGRAPHIC_DATA]" at bounding box center [307, 182] width 75 height 21
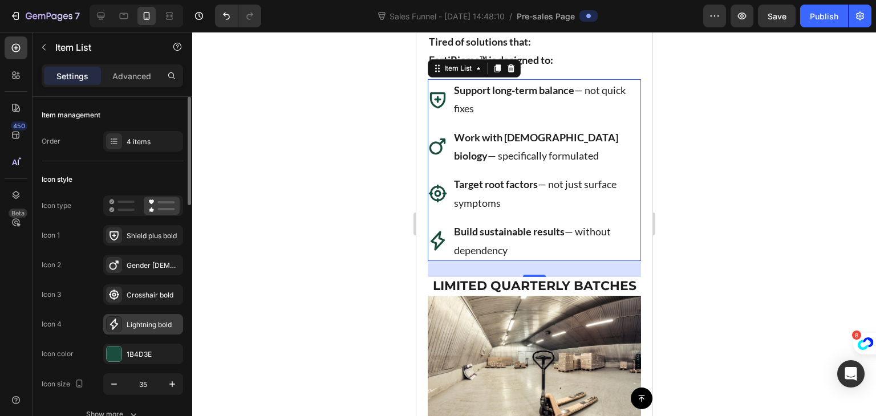
click at [157, 326] on div "Lightning bold" at bounding box center [154, 325] width 54 height 10
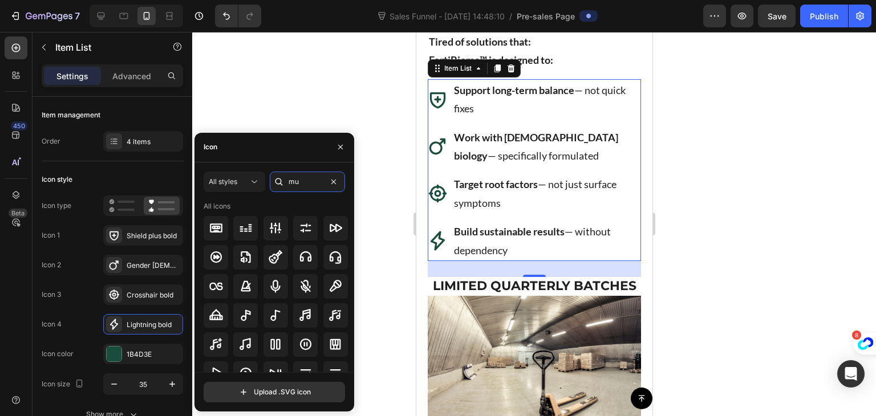
type input "m"
type input "power"
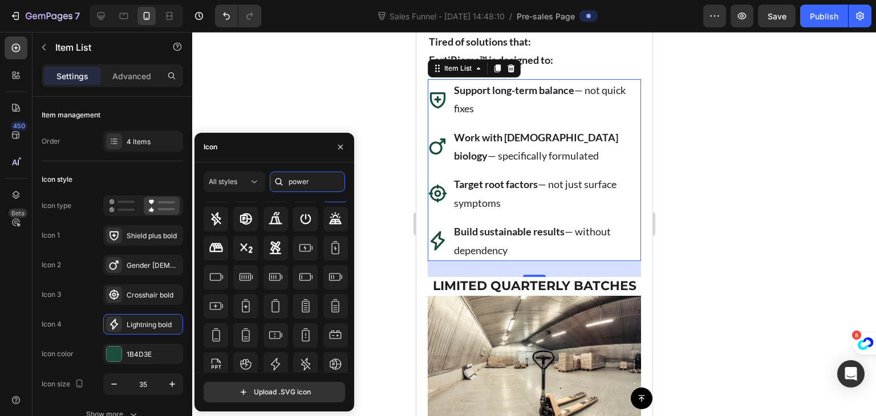
scroll to position [0, 0]
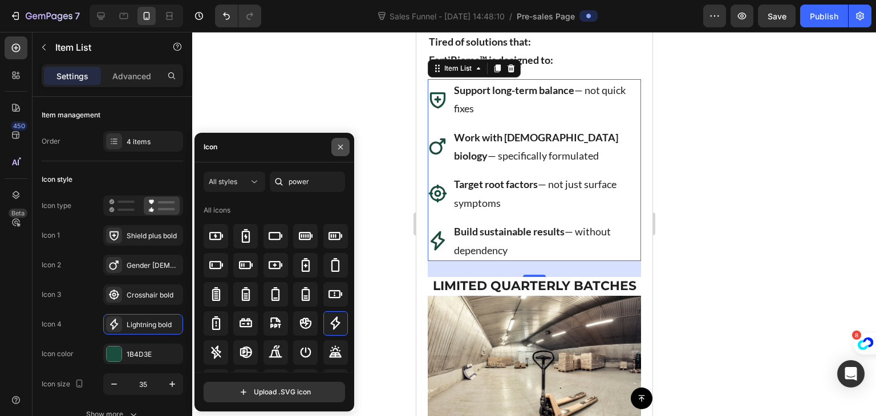
click at [338, 148] on icon "button" at bounding box center [340, 147] width 9 height 9
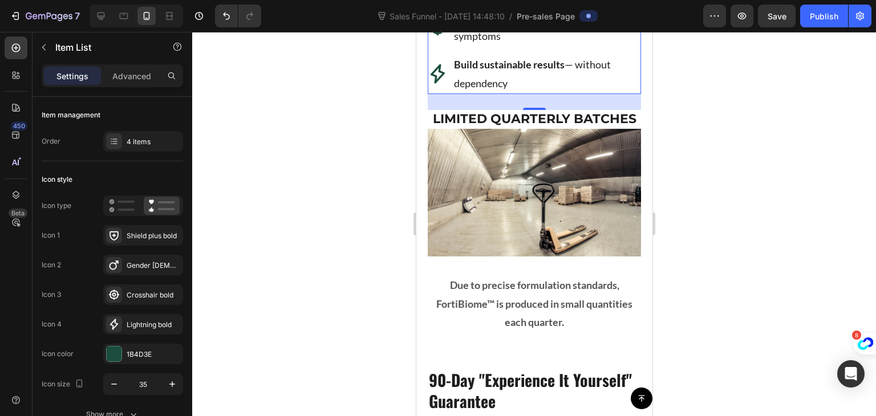
scroll to position [4150, 0]
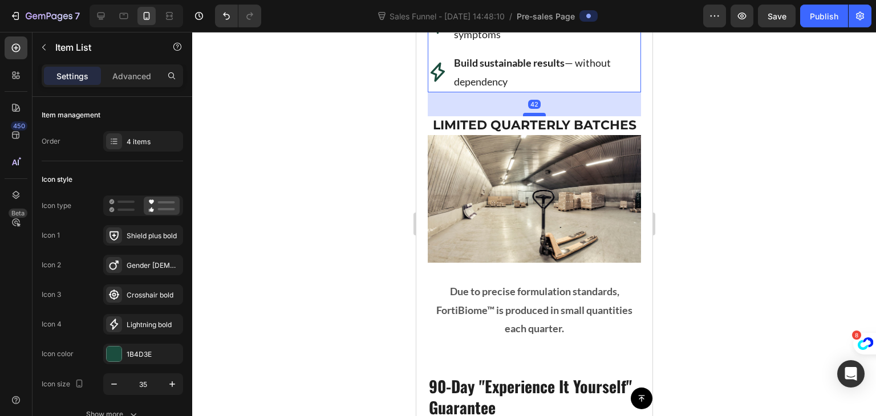
drag, startPoint x: 527, startPoint y: 220, endPoint x: 528, endPoint y: 228, distance: 8.0
click at [528, 116] on div at bounding box center [533, 114] width 23 height 3
type input "100%"
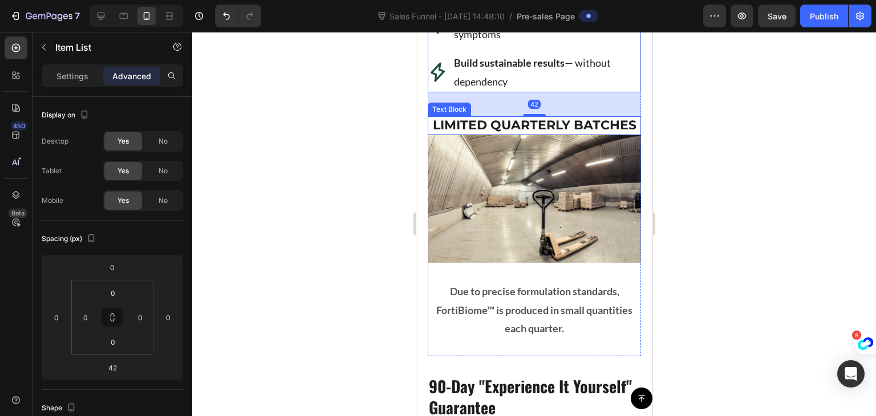
click at [441, 134] on p "LIMITED QUARTERLY BATCHES" at bounding box center [533, 126] width 211 height 17
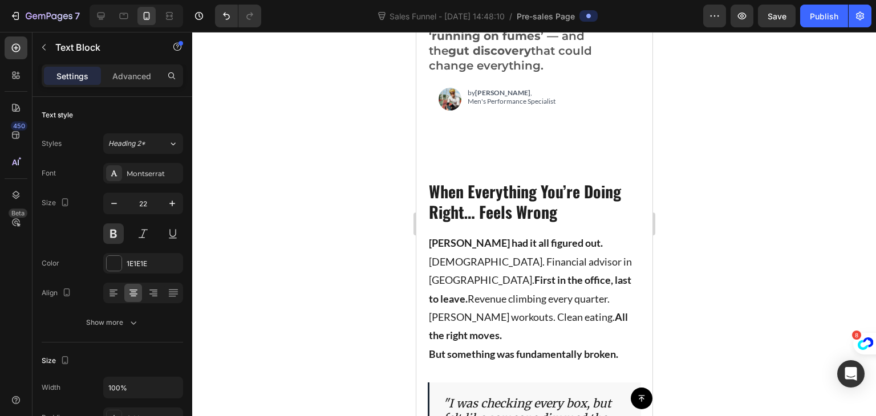
scroll to position [0, 0]
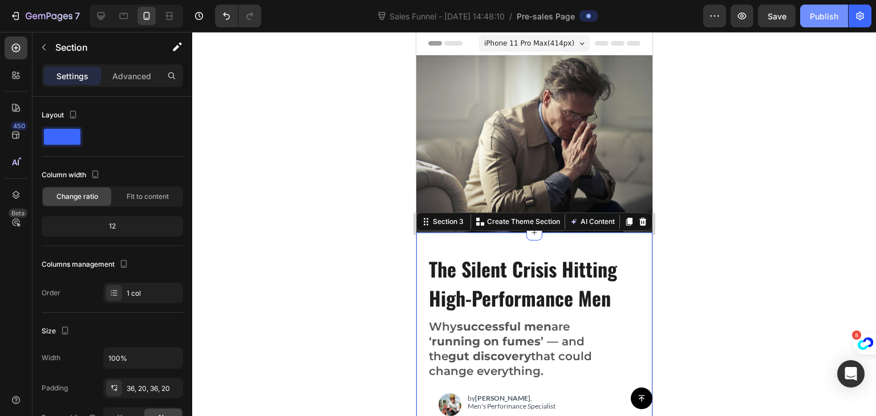
click at [815, 17] on div "Publish" at bounding box center [824, 16] width 29 height 12
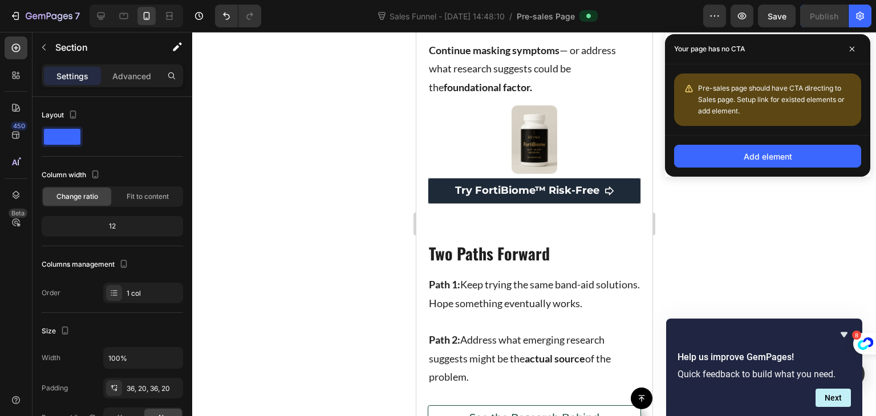
scroll to position [4953, 0]
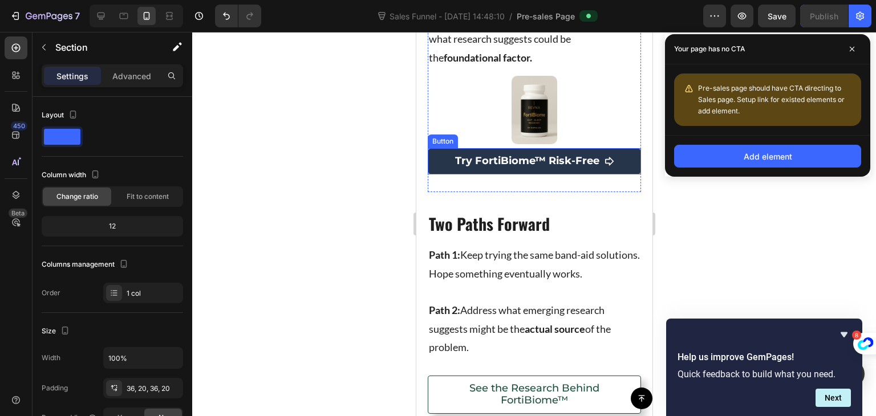
click at [442, 159] on button "Try FortiBiome™ Risk-Free" at bounding box center [533, 161] width 213 height 26
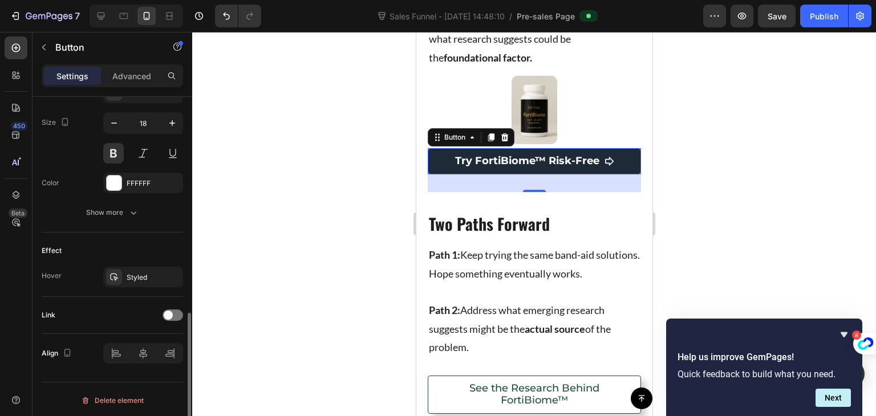
scroll to position [554, 0]
click at [167, 313] on span at bounding box center [168, 314] width 9 height 9
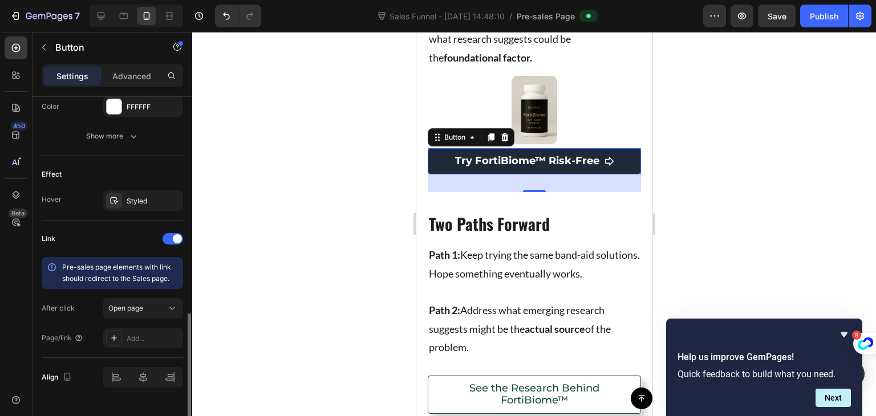
scroll to position [634, 0]
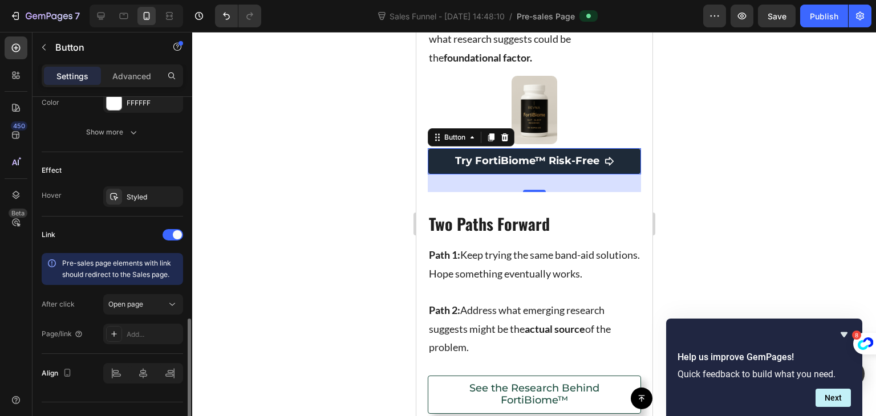
click at [144, 265] on span "Pre-sales page elements with link should redirect to the Sales page." at bounding box center [116, 269] width 109 height 20
click at [164, 309] on button "Open page" at bounding box center [143, 304] width 80 height 21
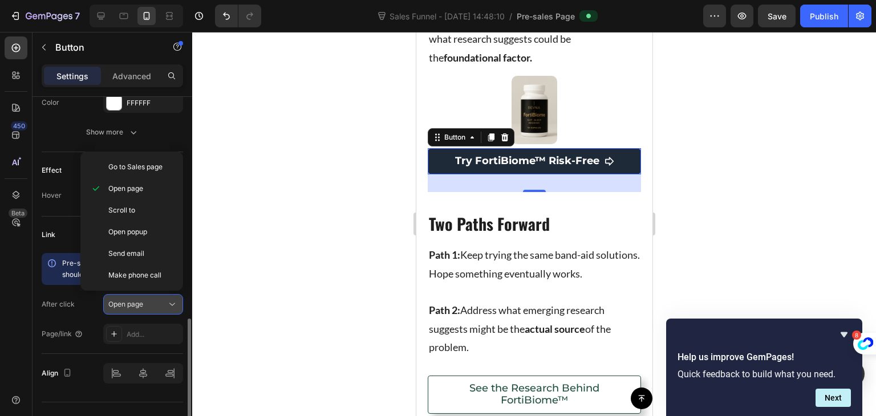
click at [164, 309] on button "Open page" at bounding box center [143, 304] width 80 height 21
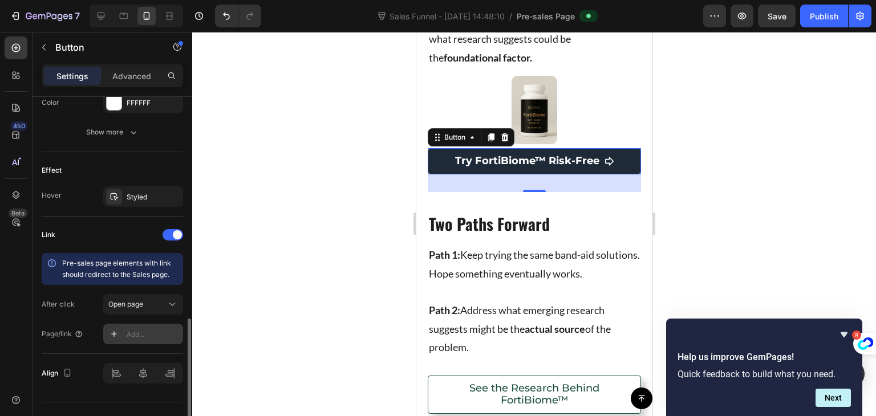
click at [142, 333] on div "Add..." at bounding box center [154, 335] width 54 height 10
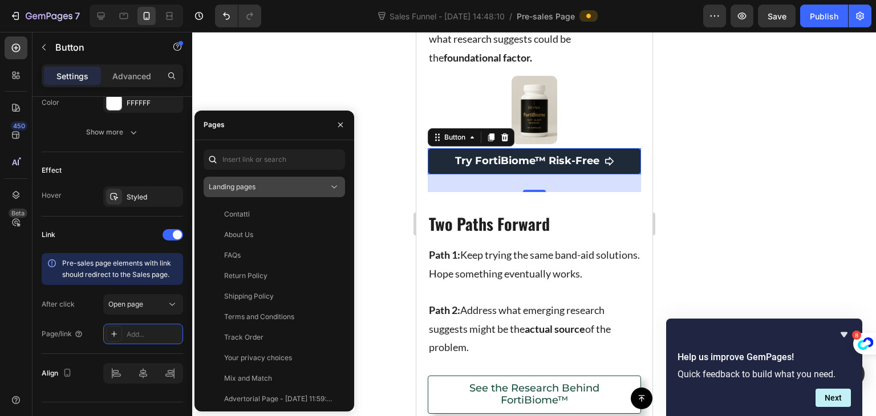
click at [278, 192] on div "Landing pages" at bounding box center [269, 187] width 120 height 10
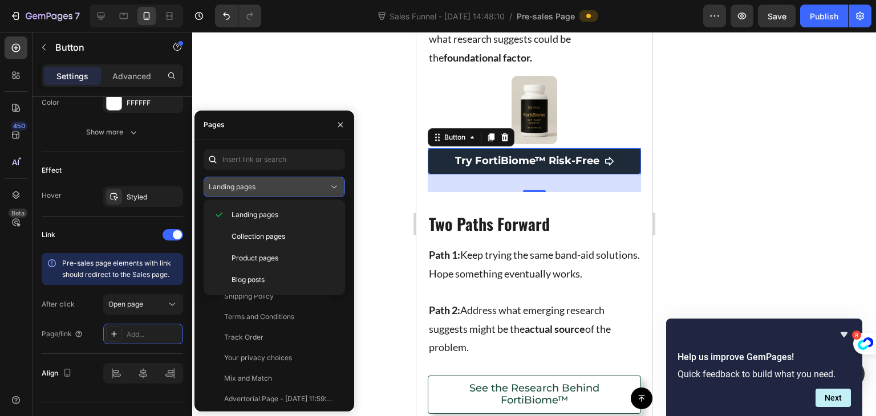
click at [278, 192] on div "Landing pages" at bounding box center [269, 187] width 120 height 10
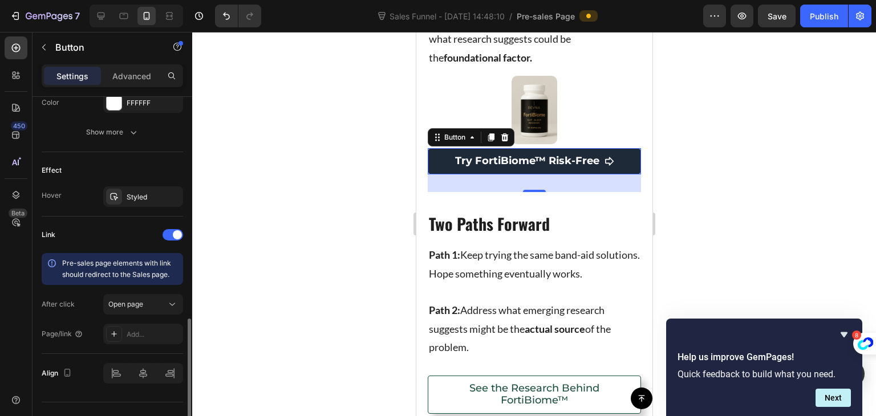
click at [110, 229] on div "Link" at bounding box center [112, 235] width 141 height 18
click at [171, 233] on div at bounding box center [173, 234] width 21 height 11
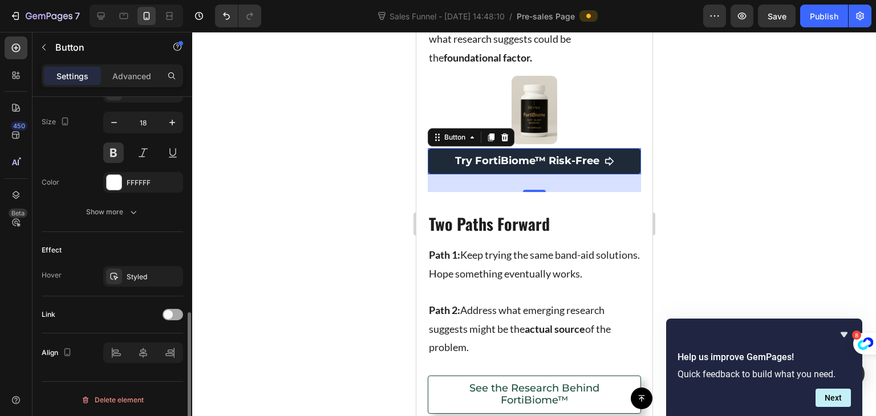
click at [167, 315] on span at bounding box center [168, 314] width 9 height 9
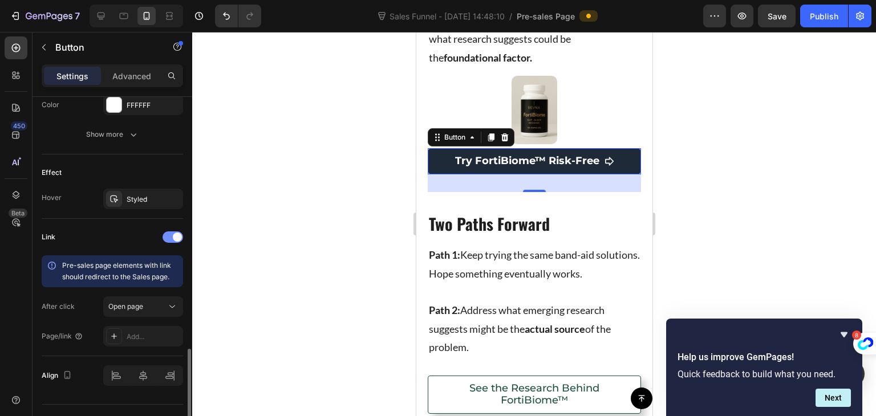
scroll to position [655, 0]
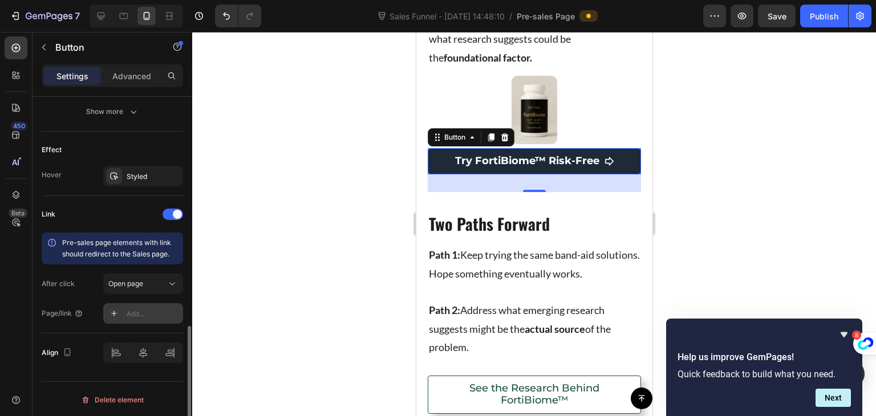
click at [115, 316] on icon at bounding box center [114, 313] width 9 height 9
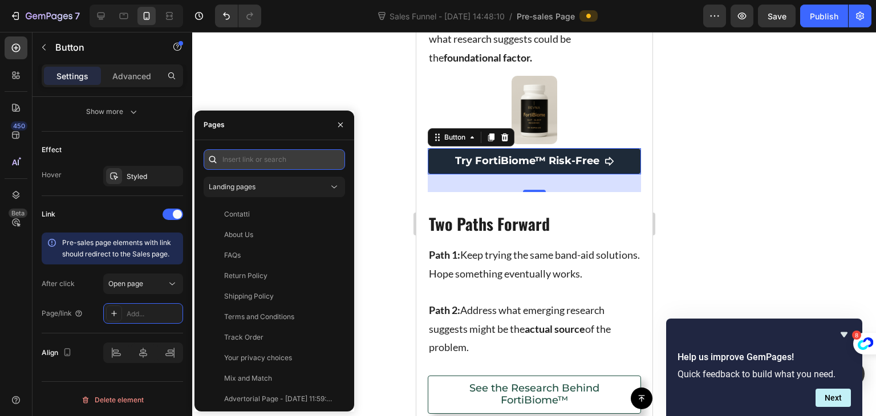
click at [276, 165] on input "text" at bounding box center [274, 159] width 141 height 21
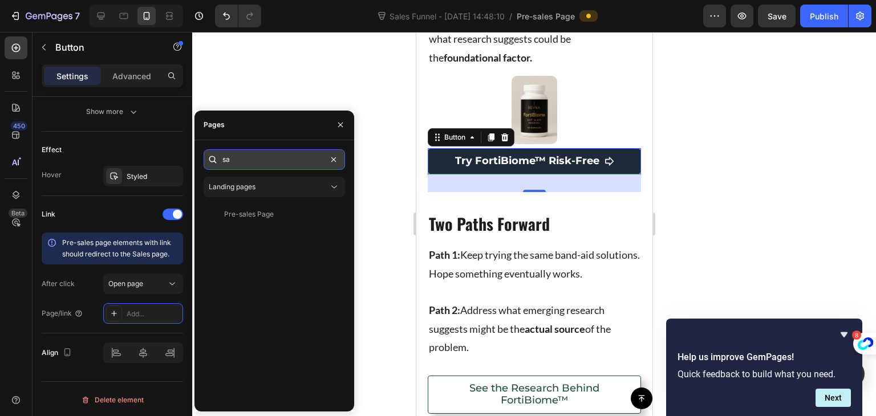
type input "s"
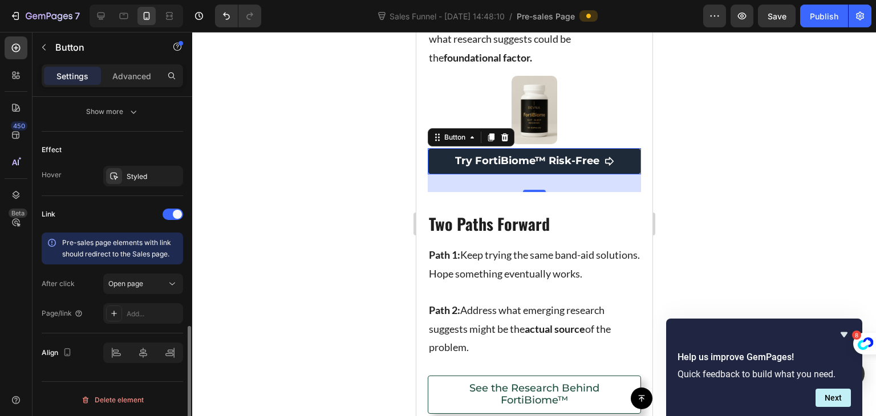
click at [82, 212] on div "Link" at bounding box center [112, 214] width 141 height 18
click at [218, 272] on div at bounding box center [534, 224] width 684 height 384
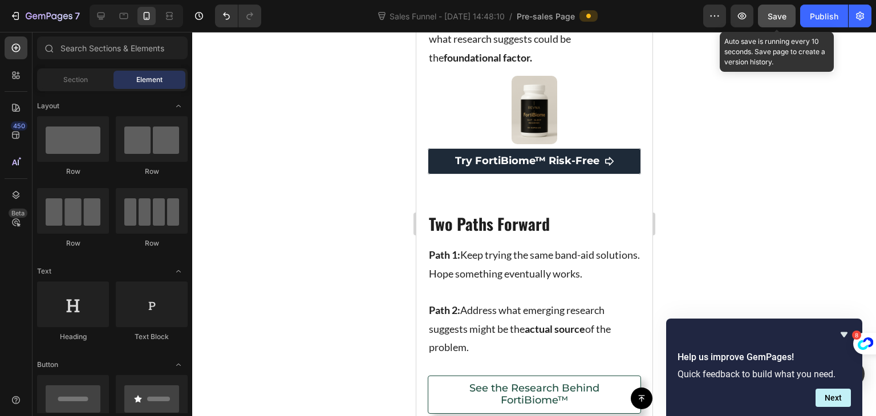
click at [760, 10] on button "Save" at bounding box center [777, 16] width 38 height 23
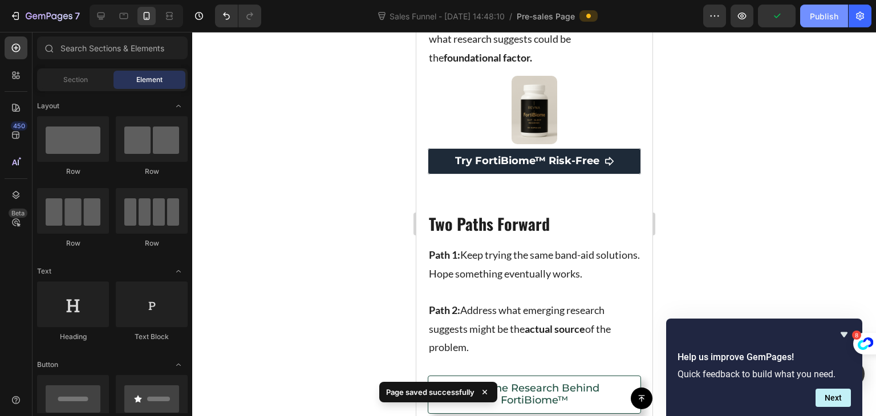
click at [834, 21] on div "Publish" at bounding box center [824, 16] width 29 height 12
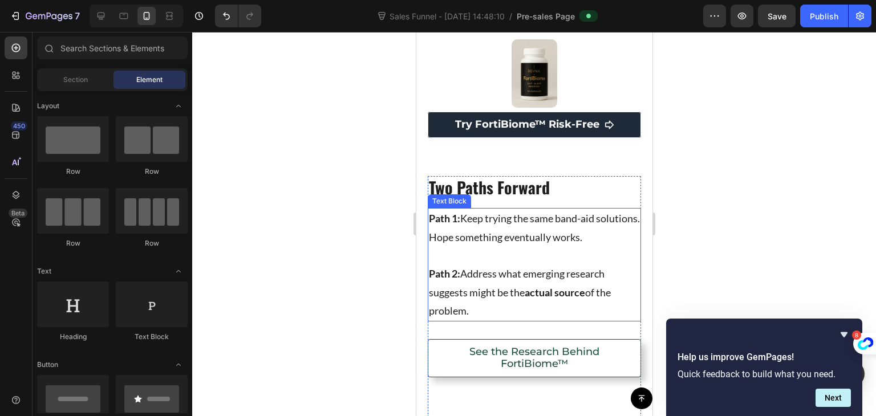
scroll to position [4992, 0]
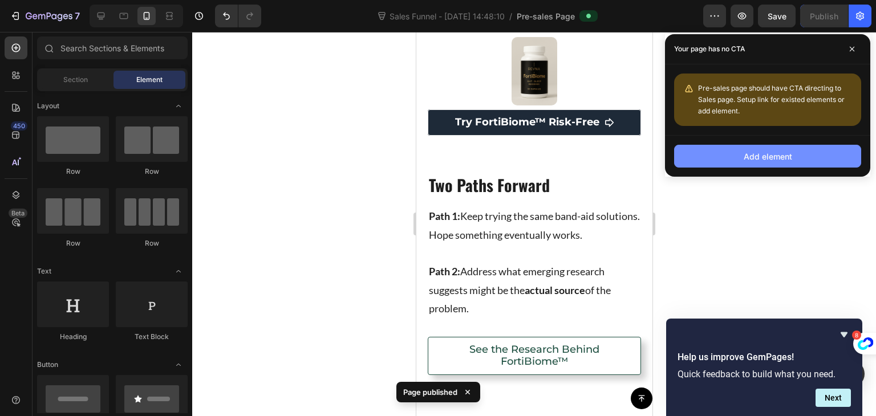
click at [716, 165] on button "Add element" at bounding box center [767, 156] width 187 height 23
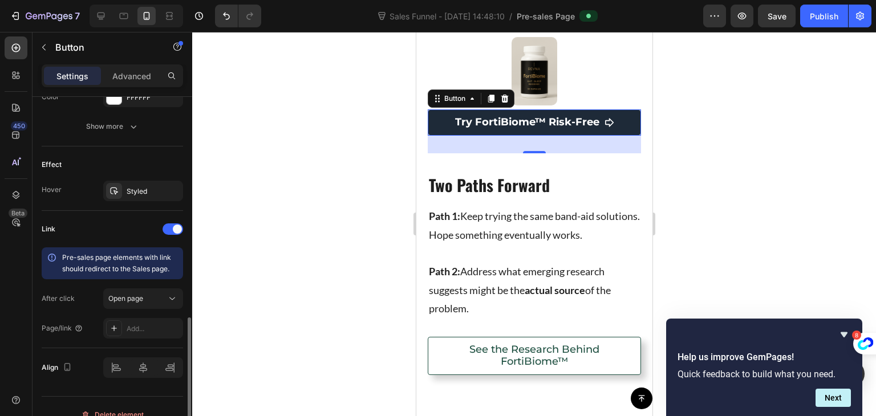
scroll to position [643, 0]
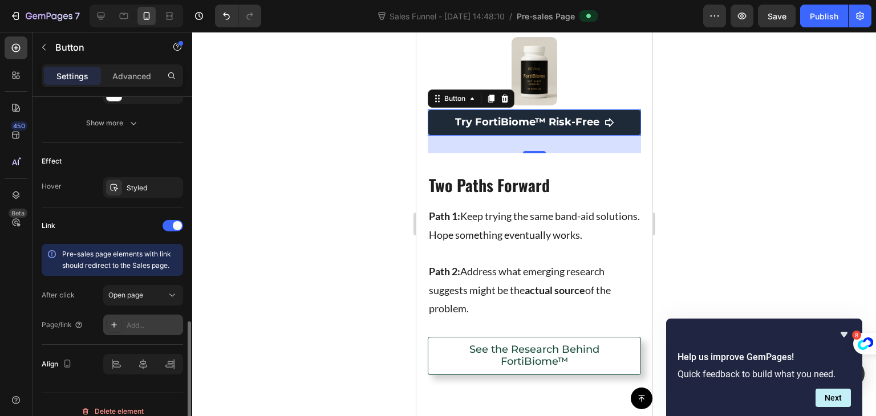
click at [115, 333] on div "Add..." at bounding box center [143, 325] width 80 height 21
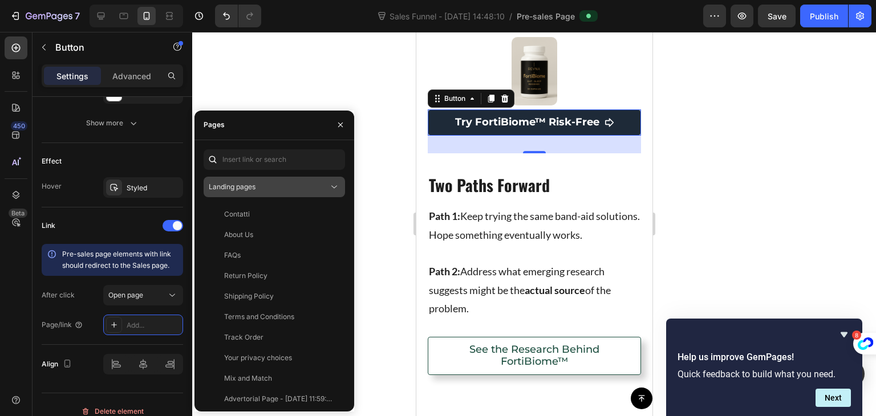
click at [274, 190] on div "Landing pages" at bounding box center [269, 187] width 120 height 10
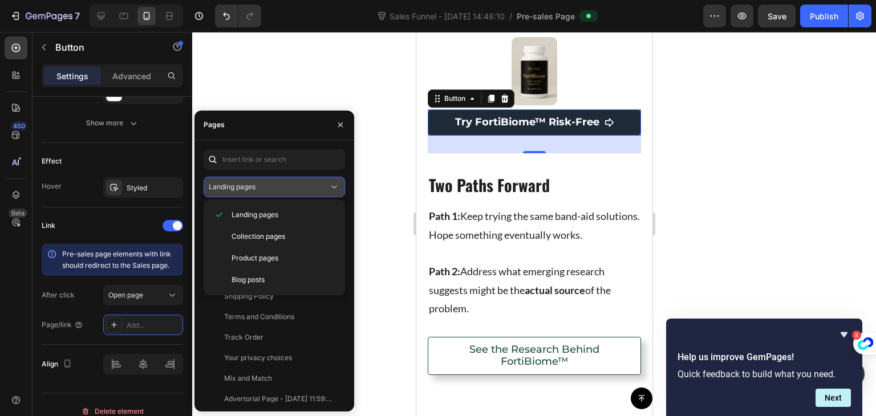
click at [301, 182] on div "Landing pages" at bounding box center [269, 187] width 120 height 10
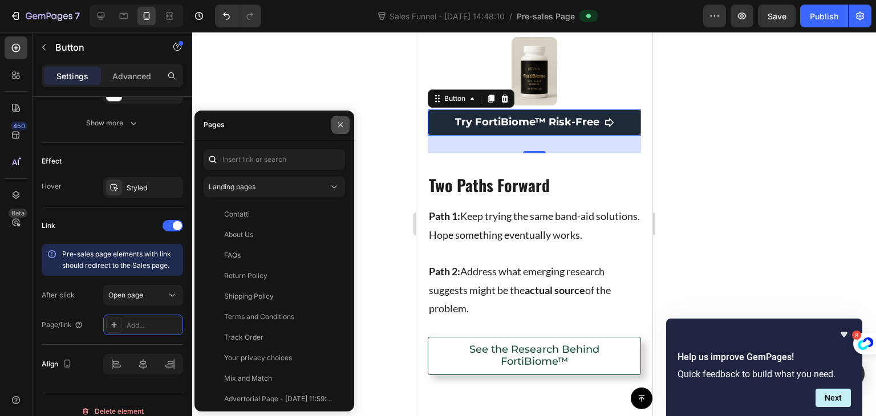
click at [342, 124] on icon "button" at bounding box center [340, 125] width 5 height 5
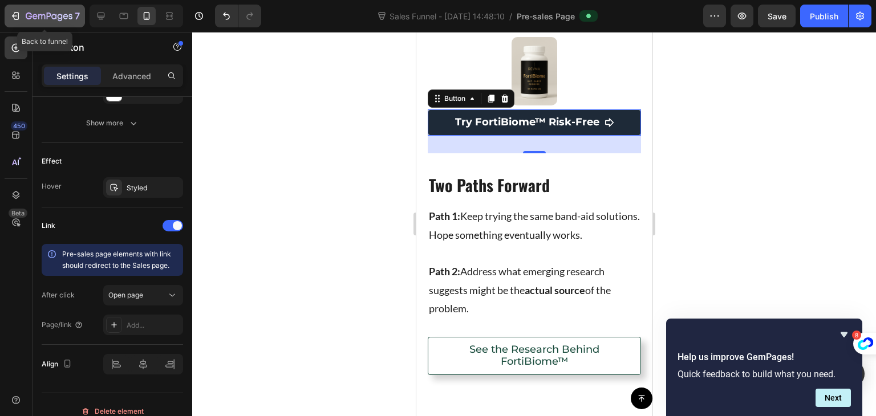
click at [10, 21] on icon "button" at bounding box center [15, 15] width 11 height 11
